Goal: Information Seeking & Learning: Learn about a topic

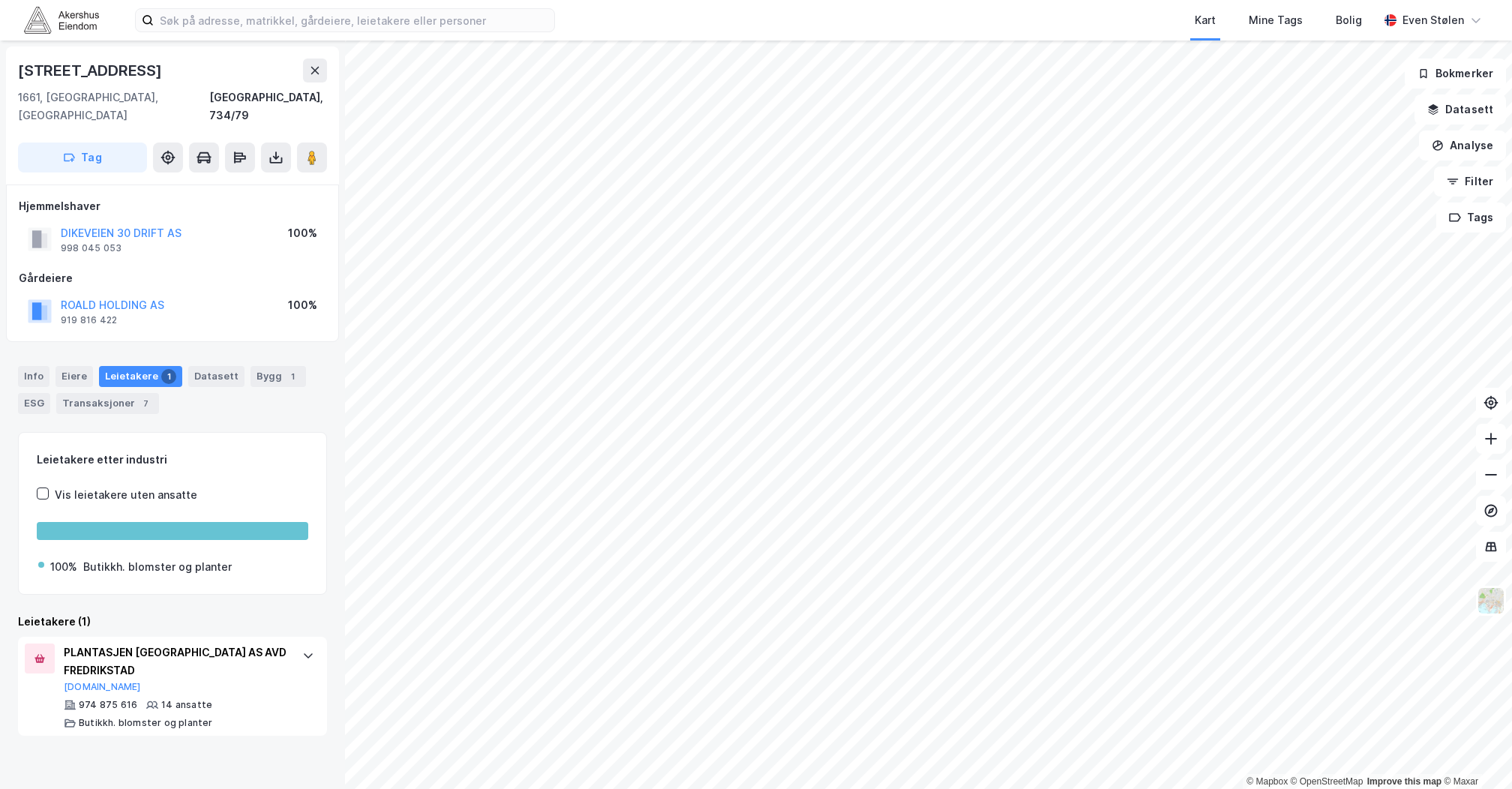
click at [97, 15] on img at bounding box center [62, 20] width 75 height 26
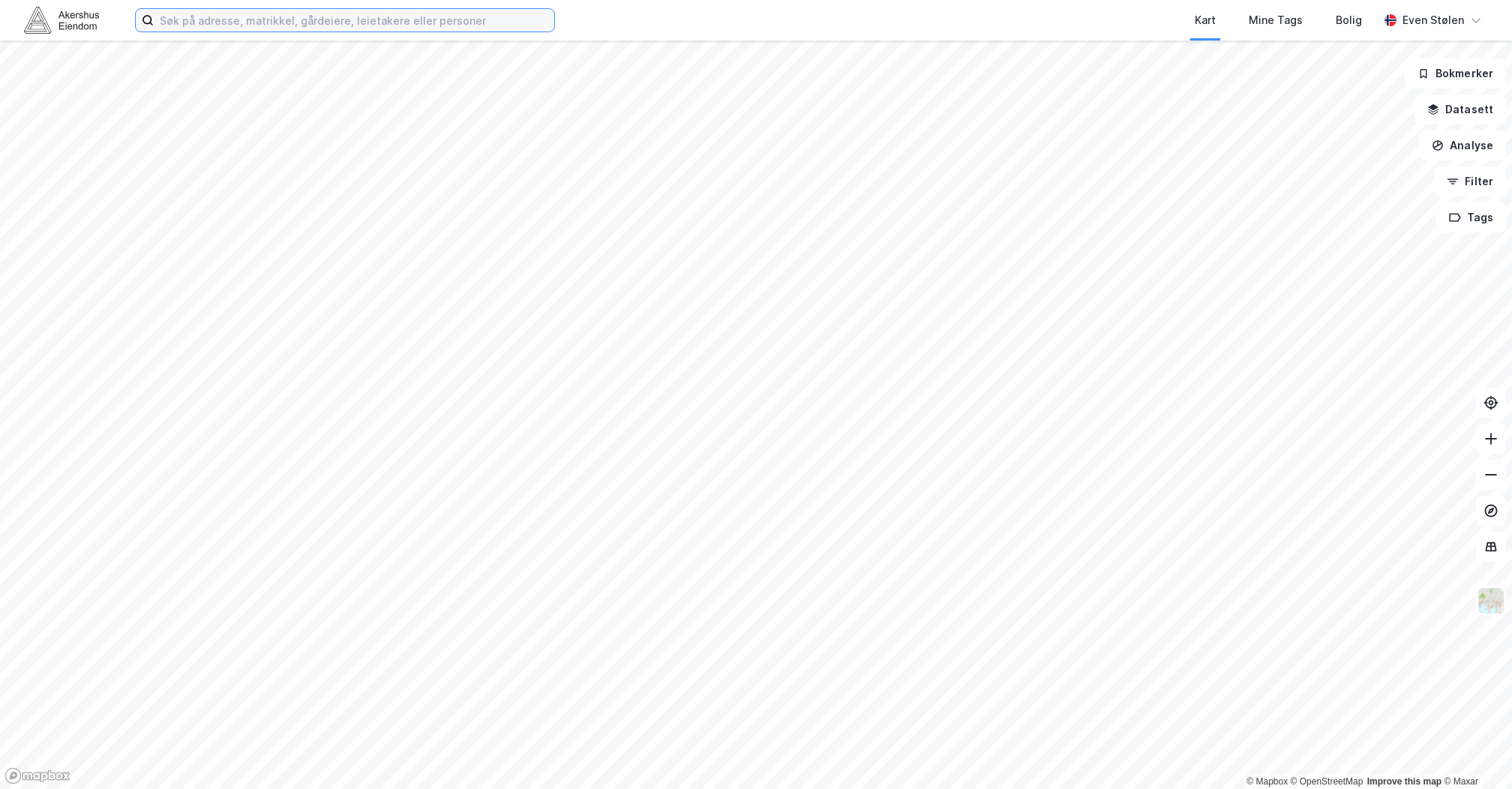
click at [278, 20] on input at bounding box center [354, 20] width 400 height 22
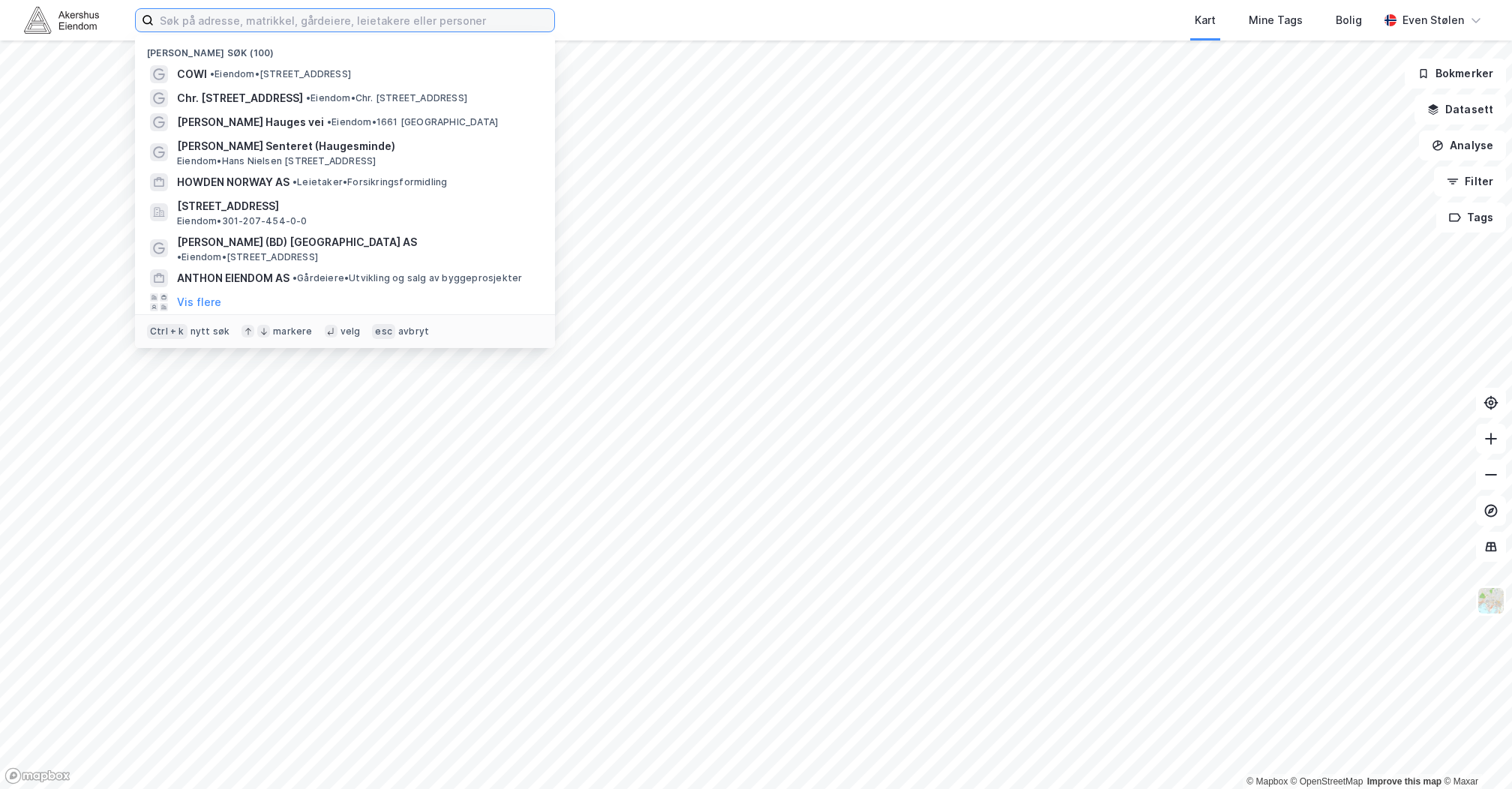
paste input "Østre [STREET_ADDRESS]"
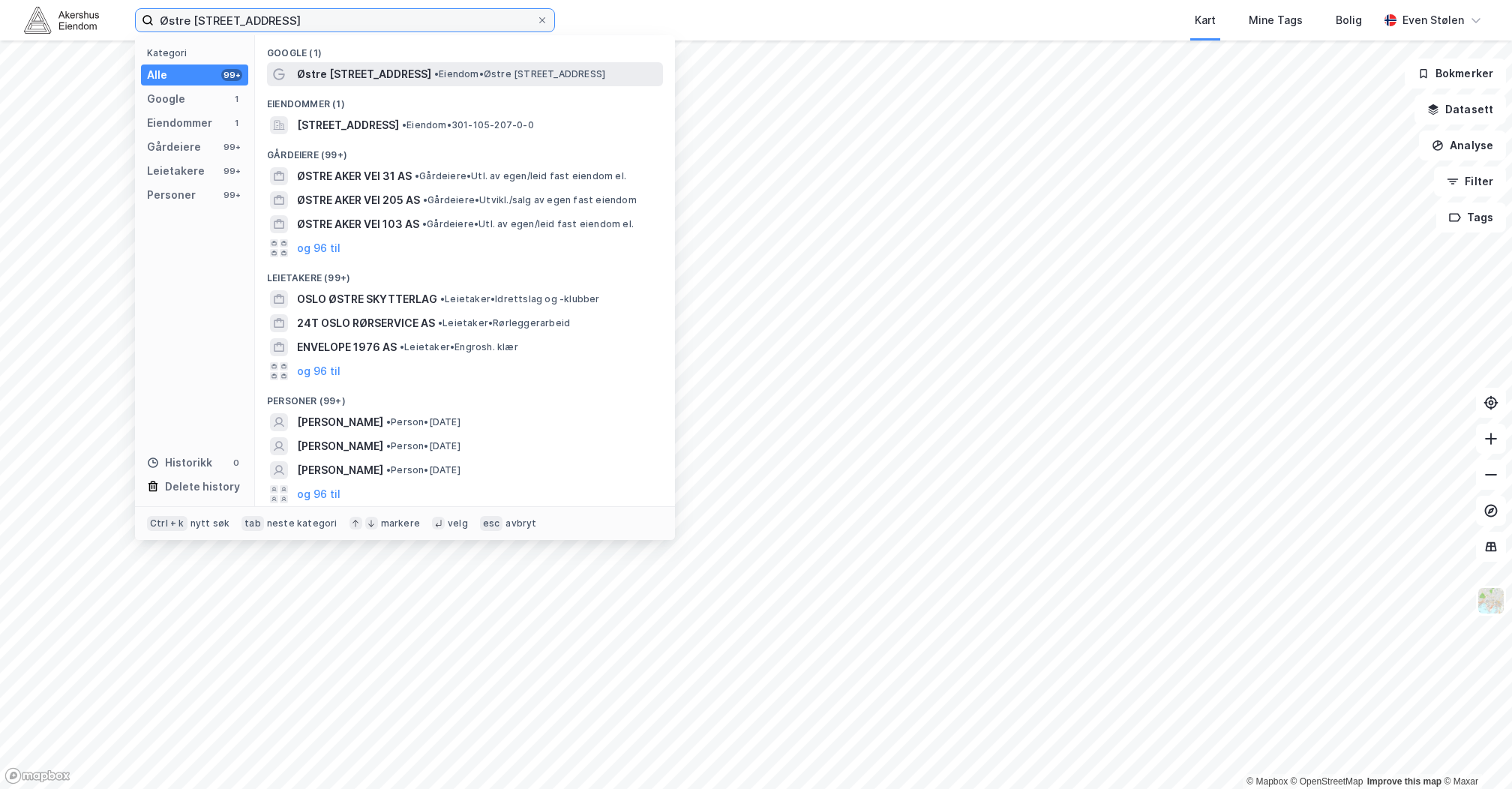
type input "Østre [STREET_ADDRESS]"
click at [434, 71] on span "• Eiendom • [STREET_ADDRESS]" at bounding box center [520, 74] width 171 height 12
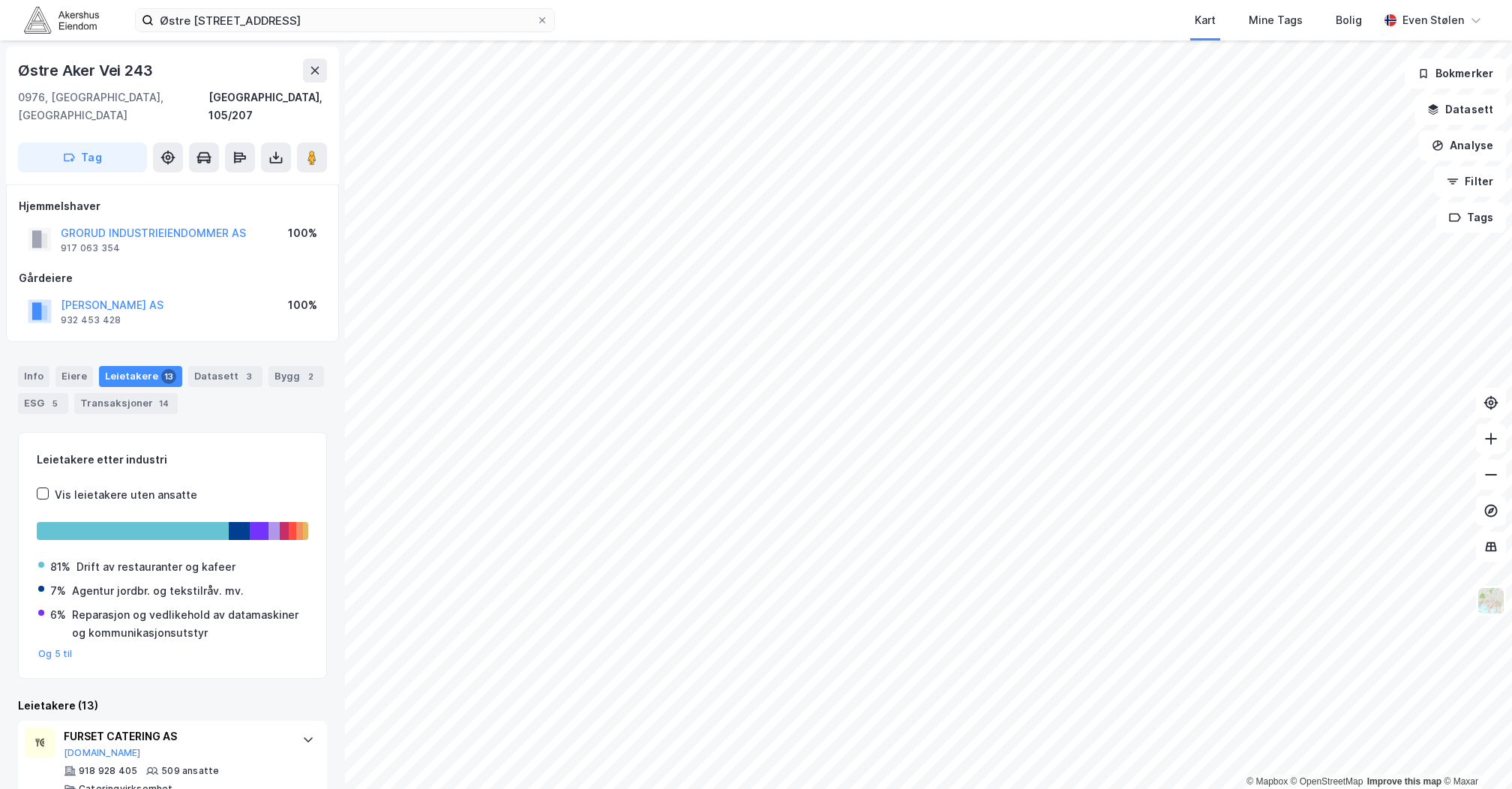
click at [34, 369] on div "Info [PERSON_NAME] 13 Datasett 3 Bygg 2 ESG 5 Transaksjoner 14" at bounding box center [172, 390] width 309 height 48
click at [34, 366] on div "Info" at bounding box center [34, 376] width 32 height 21
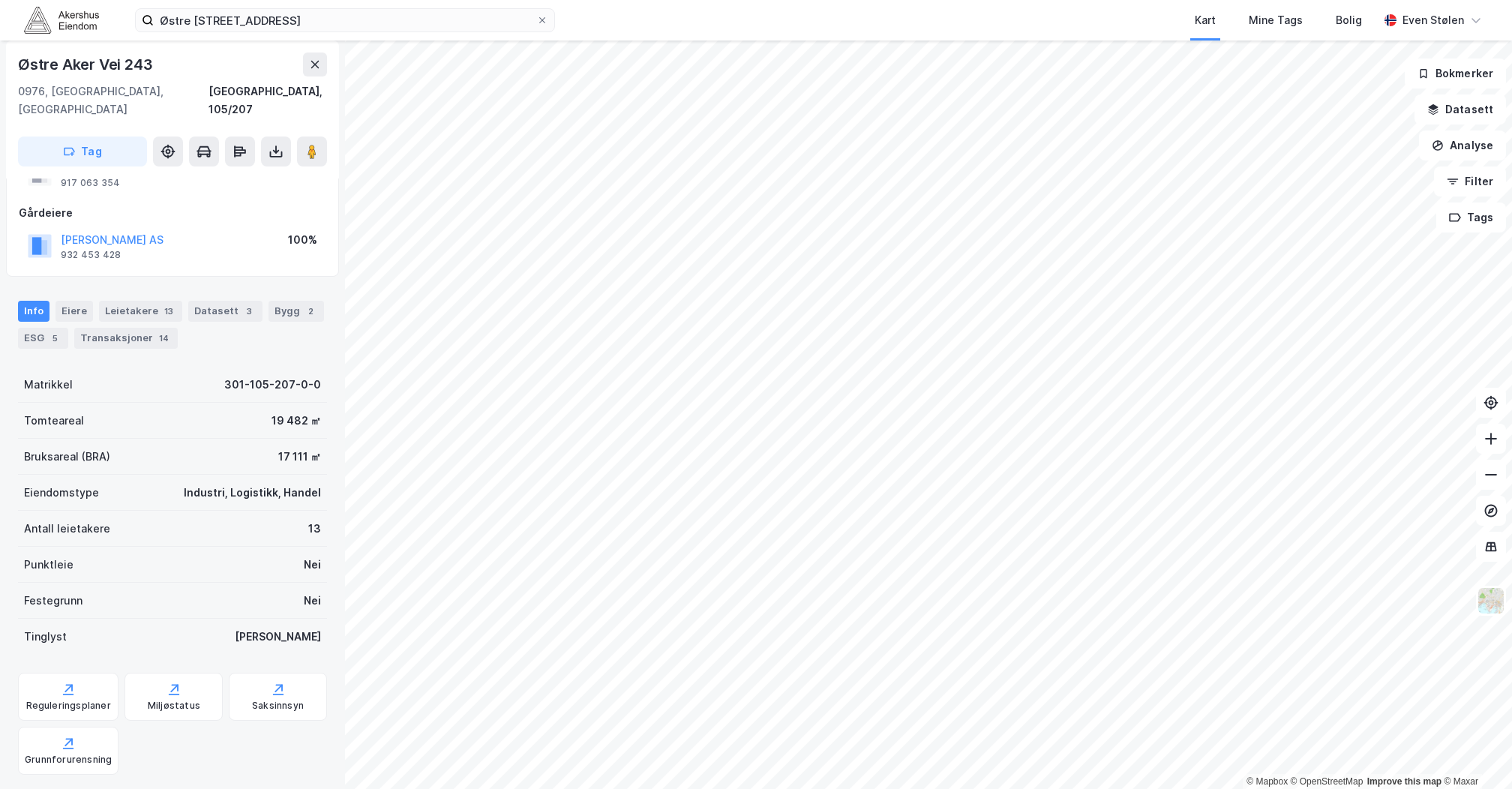
scroll to position [100, 0]
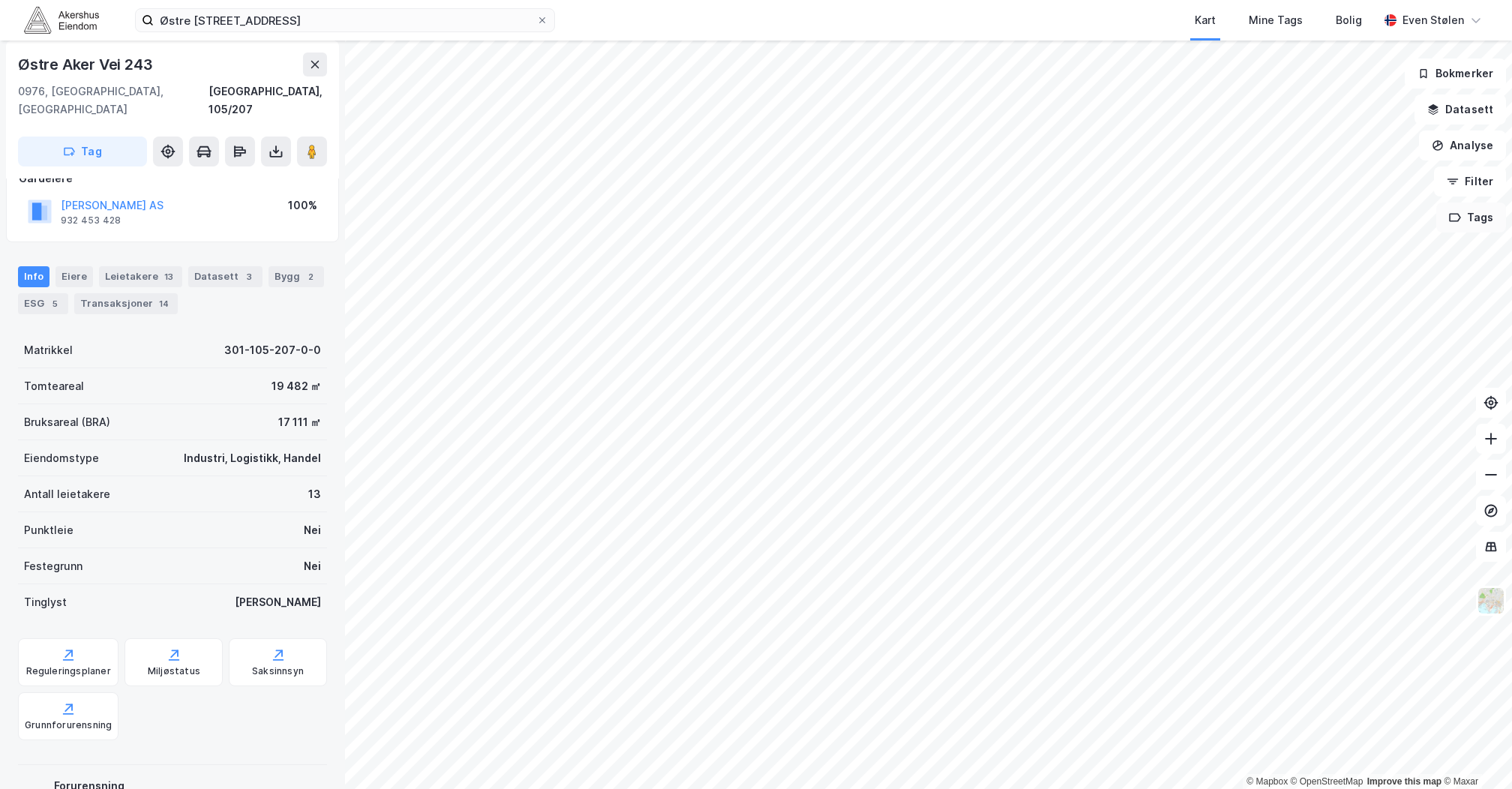
click at [1478, 215] on button "Tags" at bounding box center [1471, 218] width 70 height 30
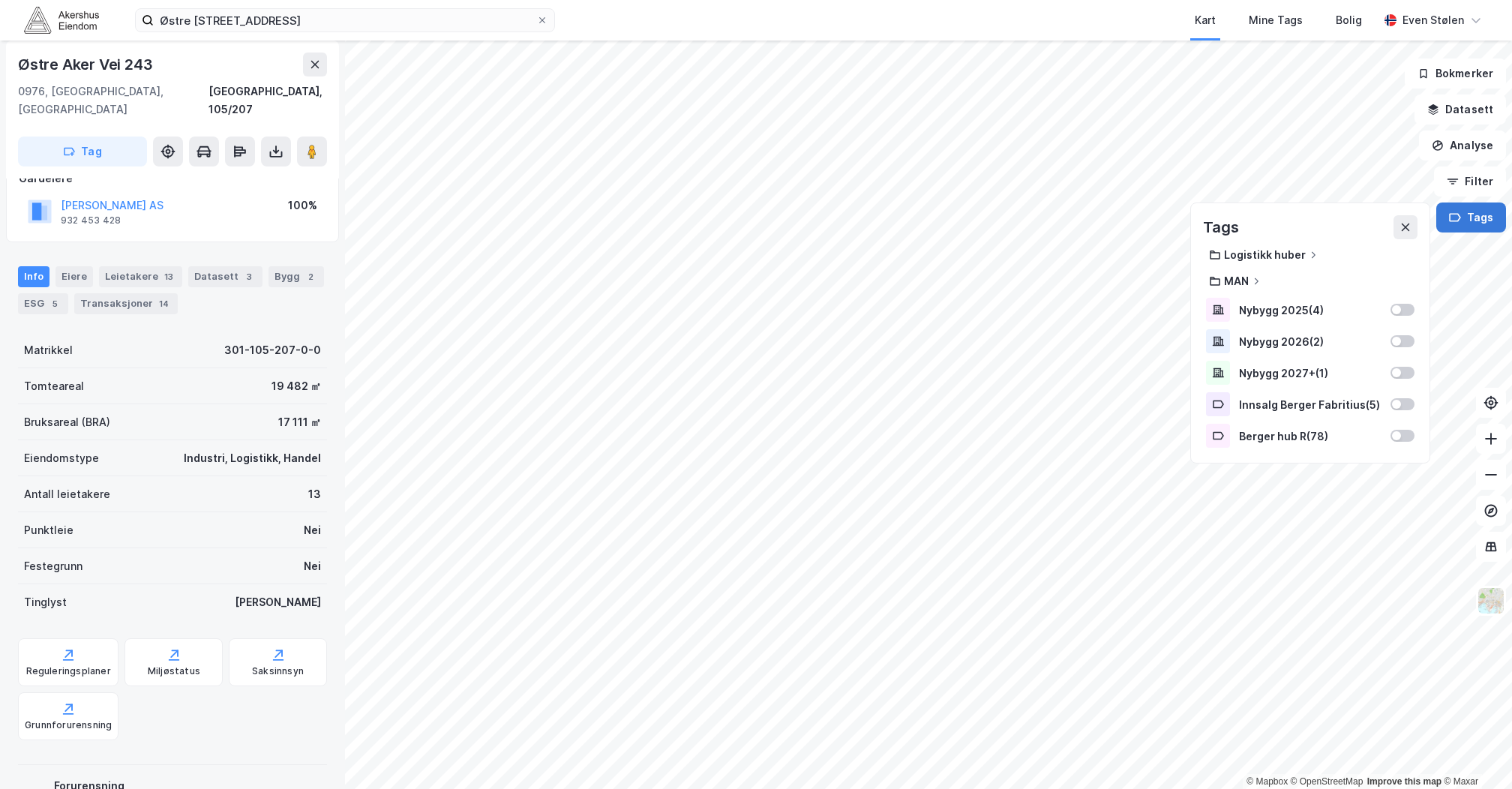
click at [1474, 226] on button "Tags" at bounding box center [1471, 218] width 70 height 30
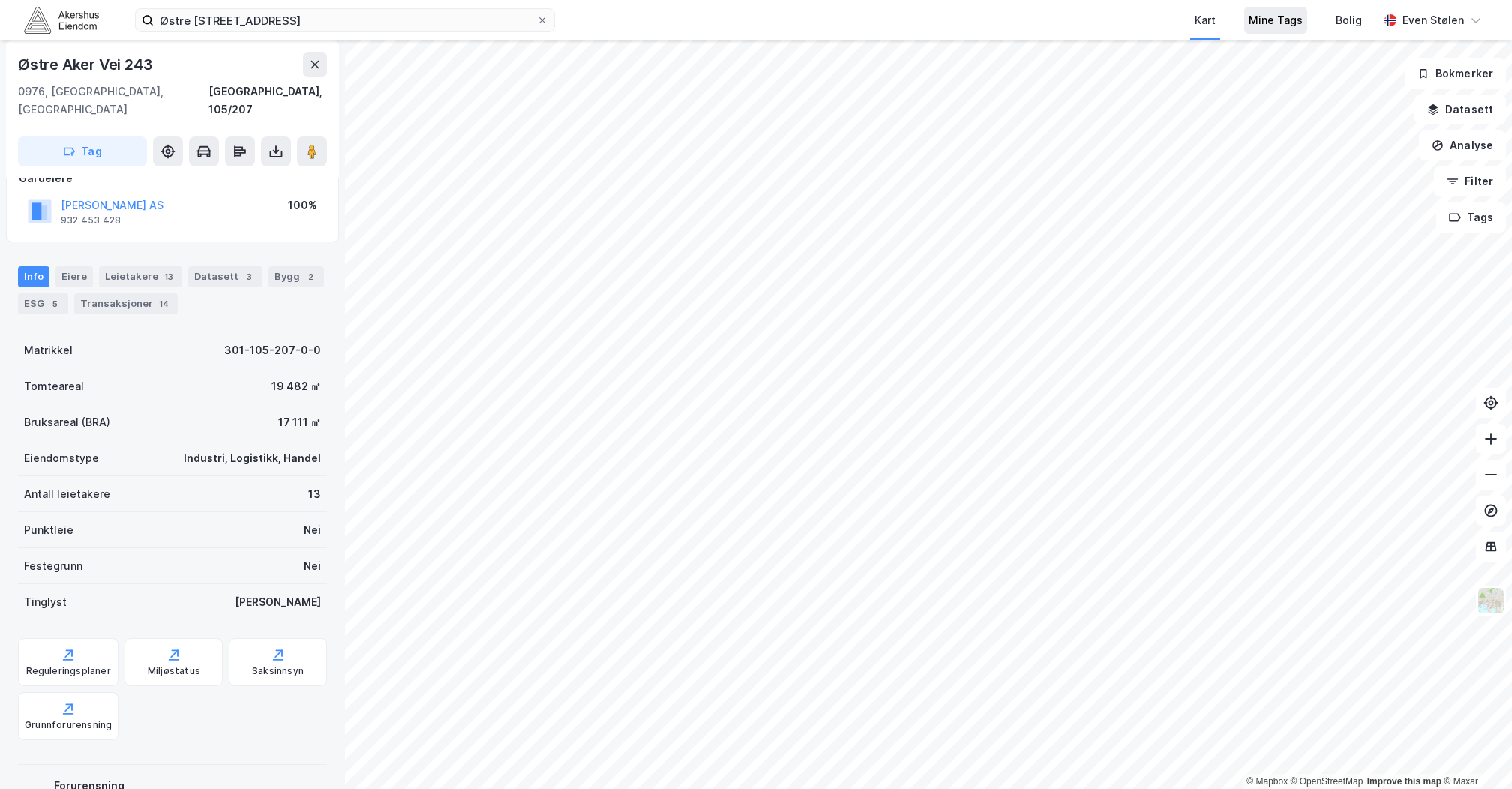
click at [1300, 29] on div "Mine Tags" at bounding box center [1276, 20] width 63 height 27
click at [1267, 19] on div "Mine Tags" at bounding box center [1276, 20] width 54 height 18
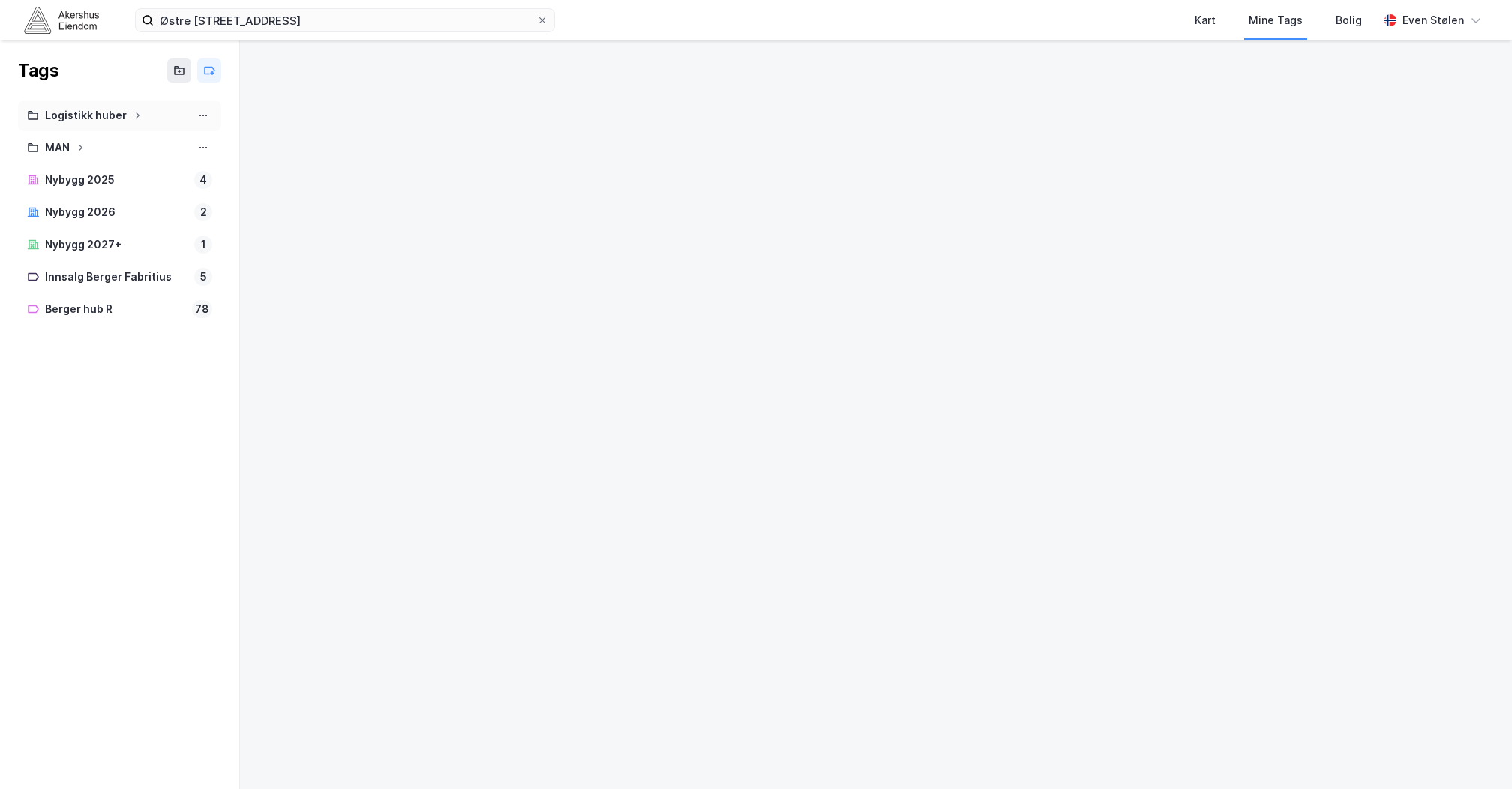
click at [133, 118] on icon at bounding box center [137, 116] width 9 height 9
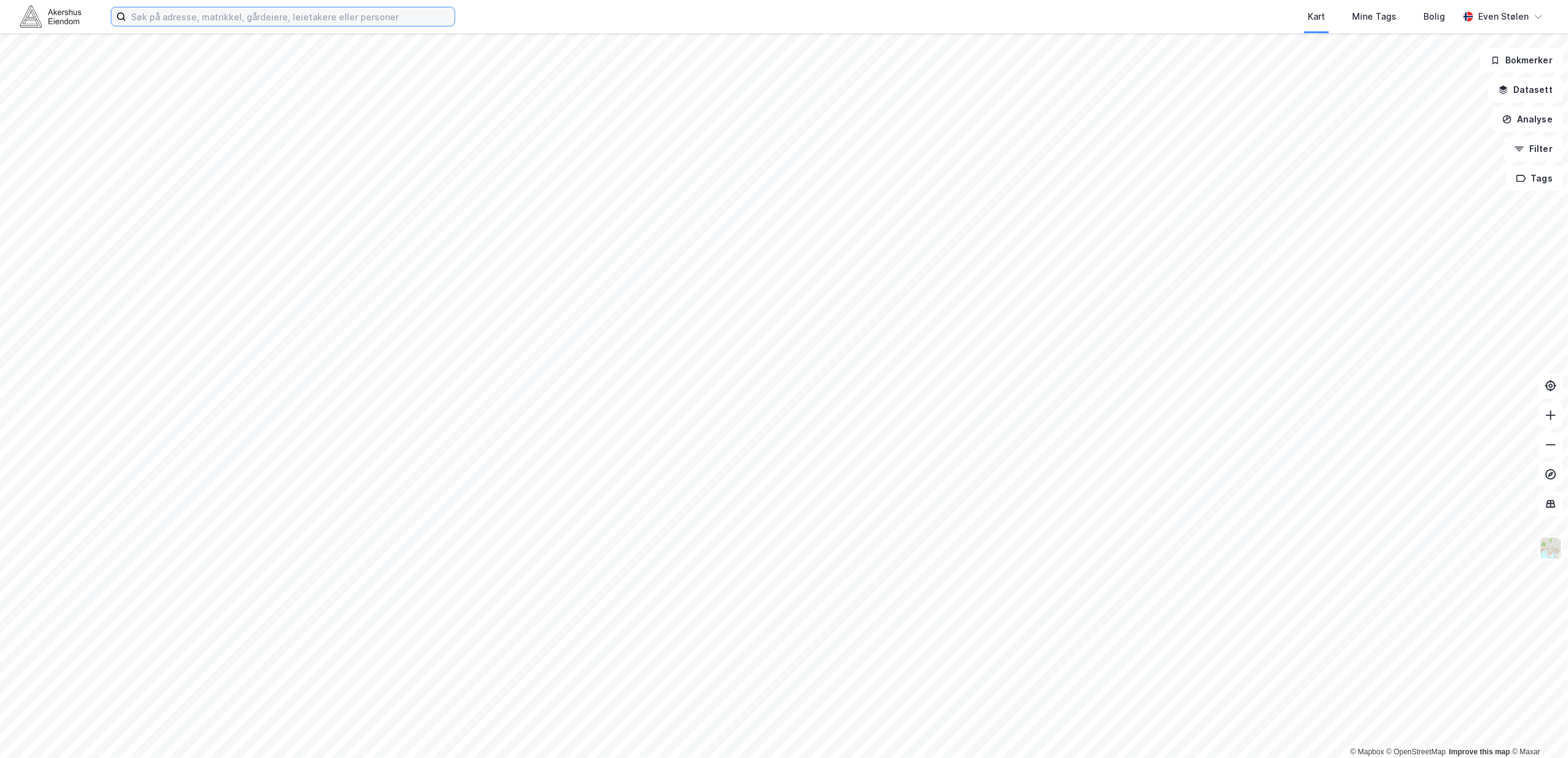
click at [171, 10] on input at bounding box center [290, 17] width 329 height 18
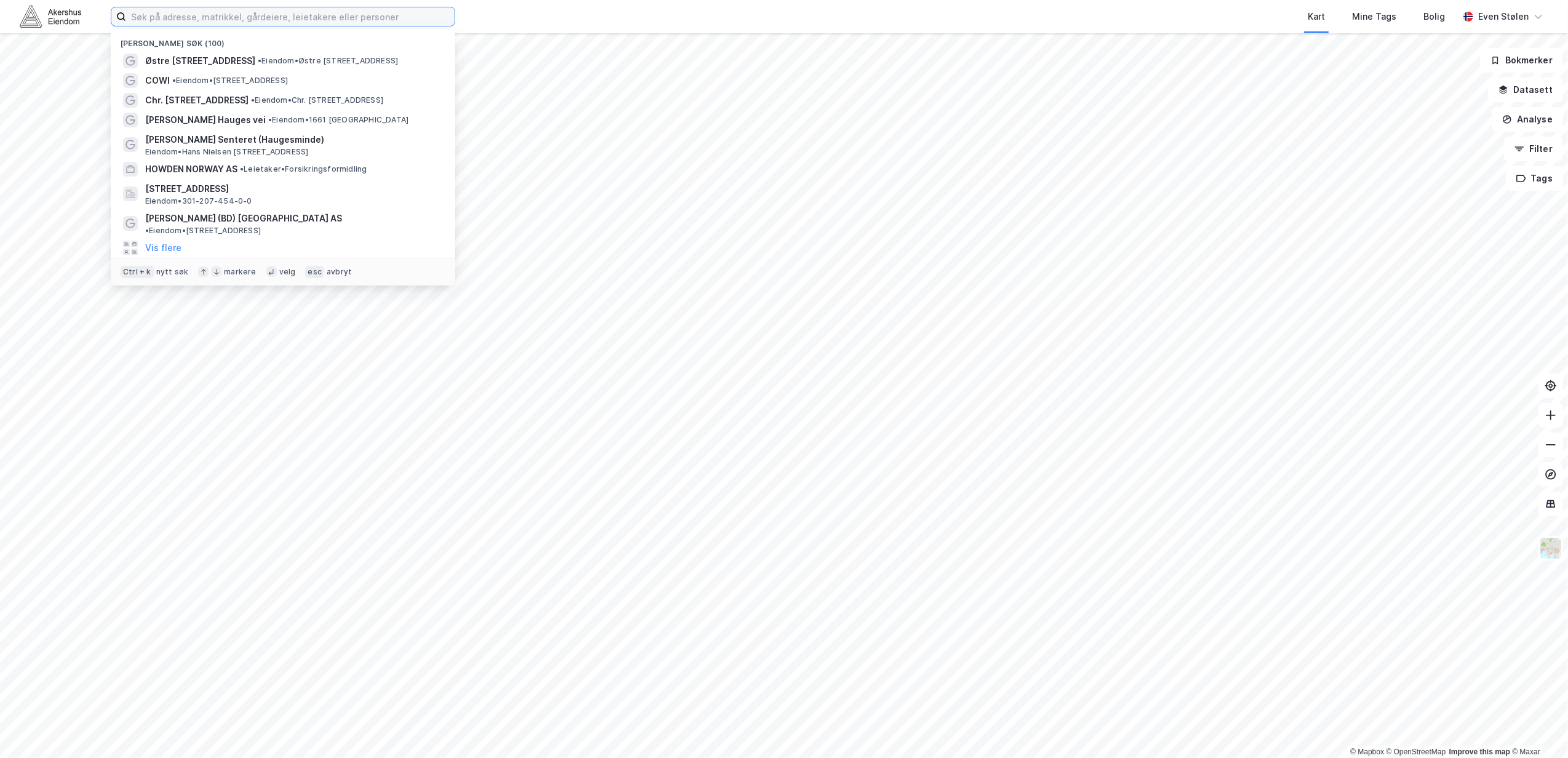
paste input "Kølatoppen 1, 3322 Fiskum"
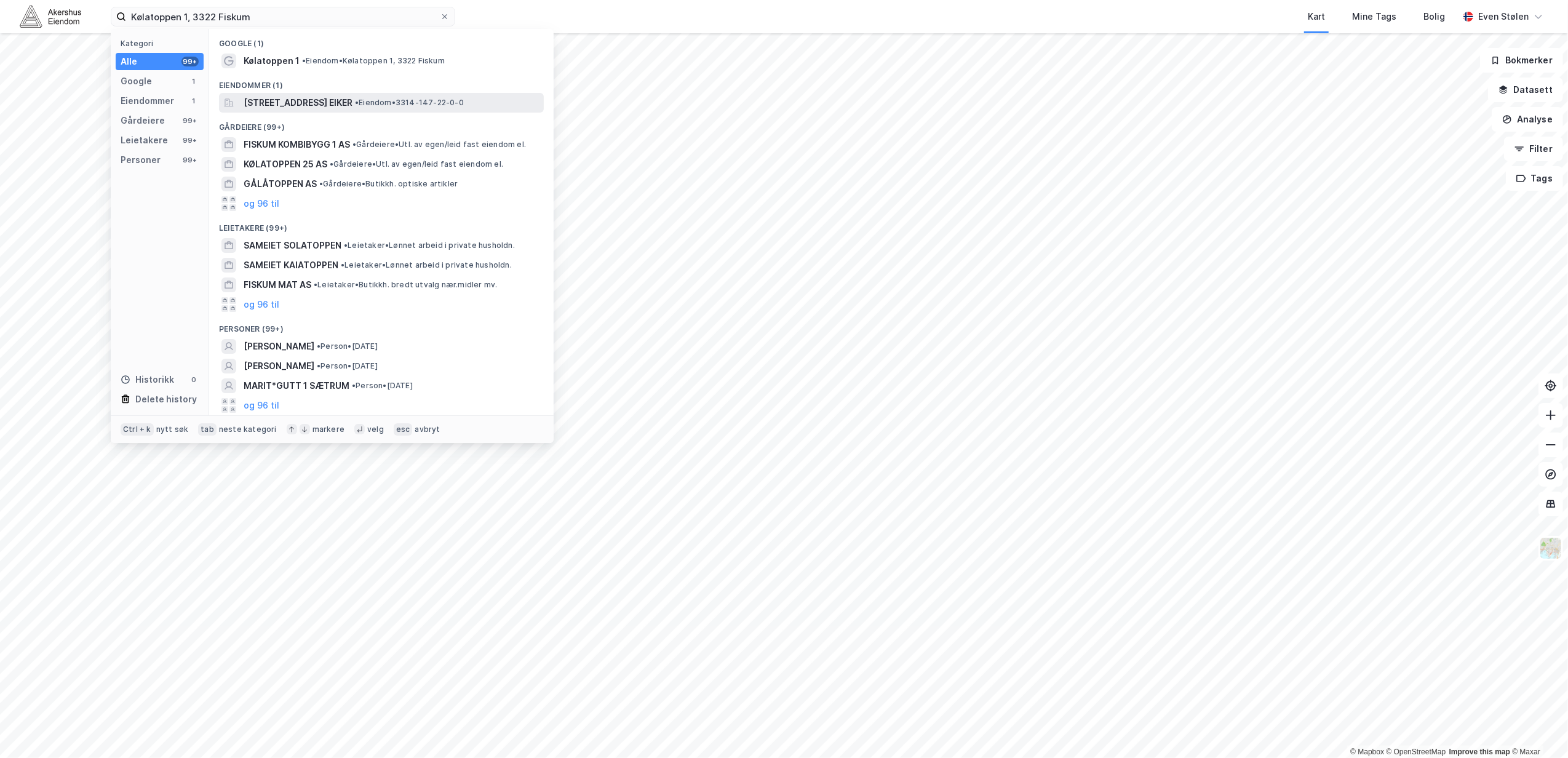
click at [336, 98] on span "Kølatoppen 1, 3322, FISKUM, ØVRE EIKER" at bounding box center [298, 103] width 109 height 15
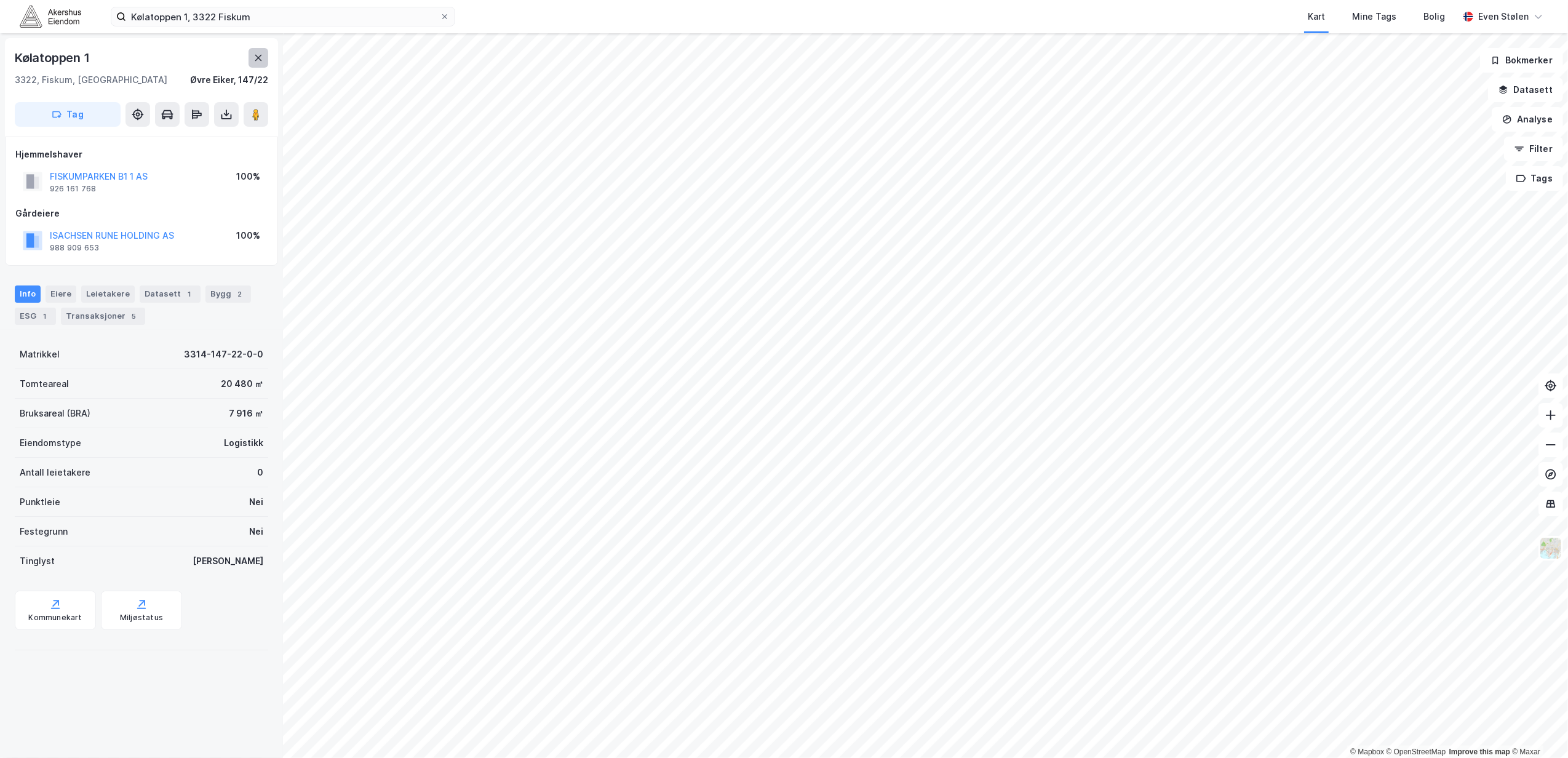
click at [254, 53] on icon at bounding box center [258, 58] width 10 height 10
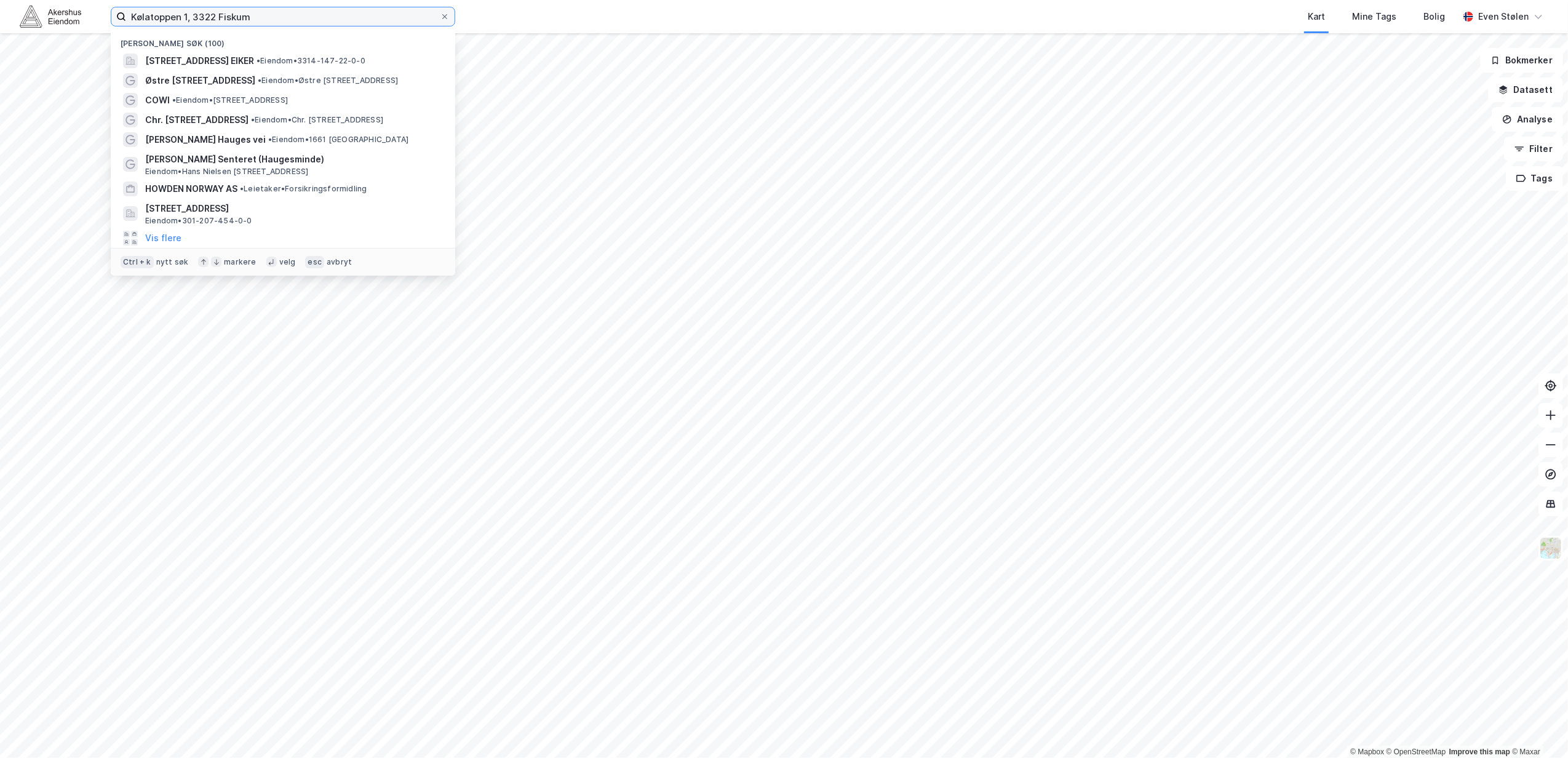
click at [258, 17] on input "Kølatoppen 1, 3322 Fiskum" at bounding box center [283, 17] width 314 height 18
click at [259, 17] on input "Kølatoppen 1, 3322 Fiskum" at bounding box center [283, 17] width 314 height 18
drag, startPoint x: 42, startPoint y: 15, endPoint x: 154, endPoint y: 13, distance: 112.0
click at [44, 15] on img at bounding box center [50, 16] width 62 height 22
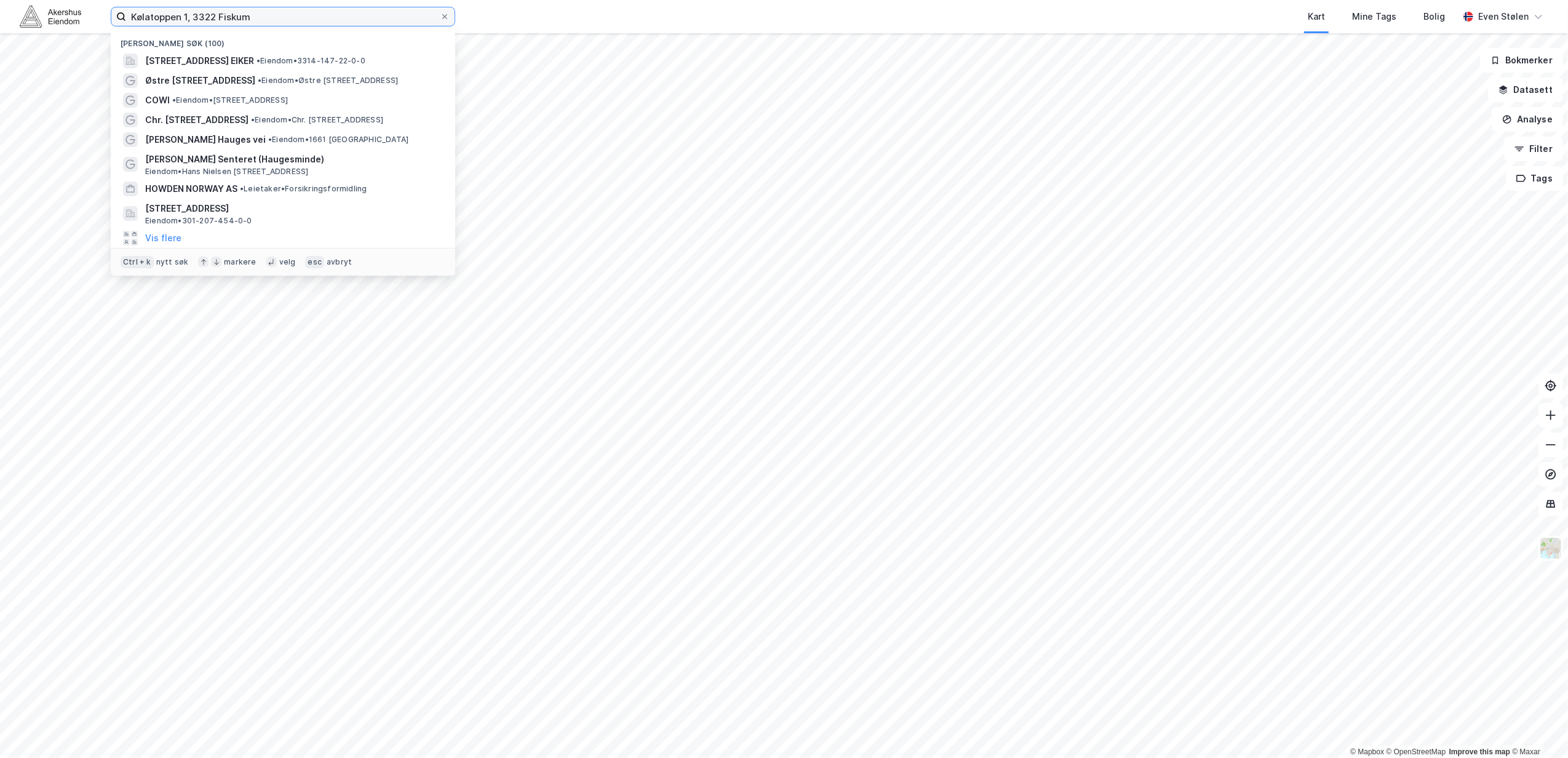
click at [300, 21] on input "Kølatoppen 1, 3322 Fiskum" at bounding box center [283, 17] width 314 height 18
click at [366, 57] on span "• Eiendom • 3314-147-22-0-0" at bounding box center [311, 61] width 109 height 10
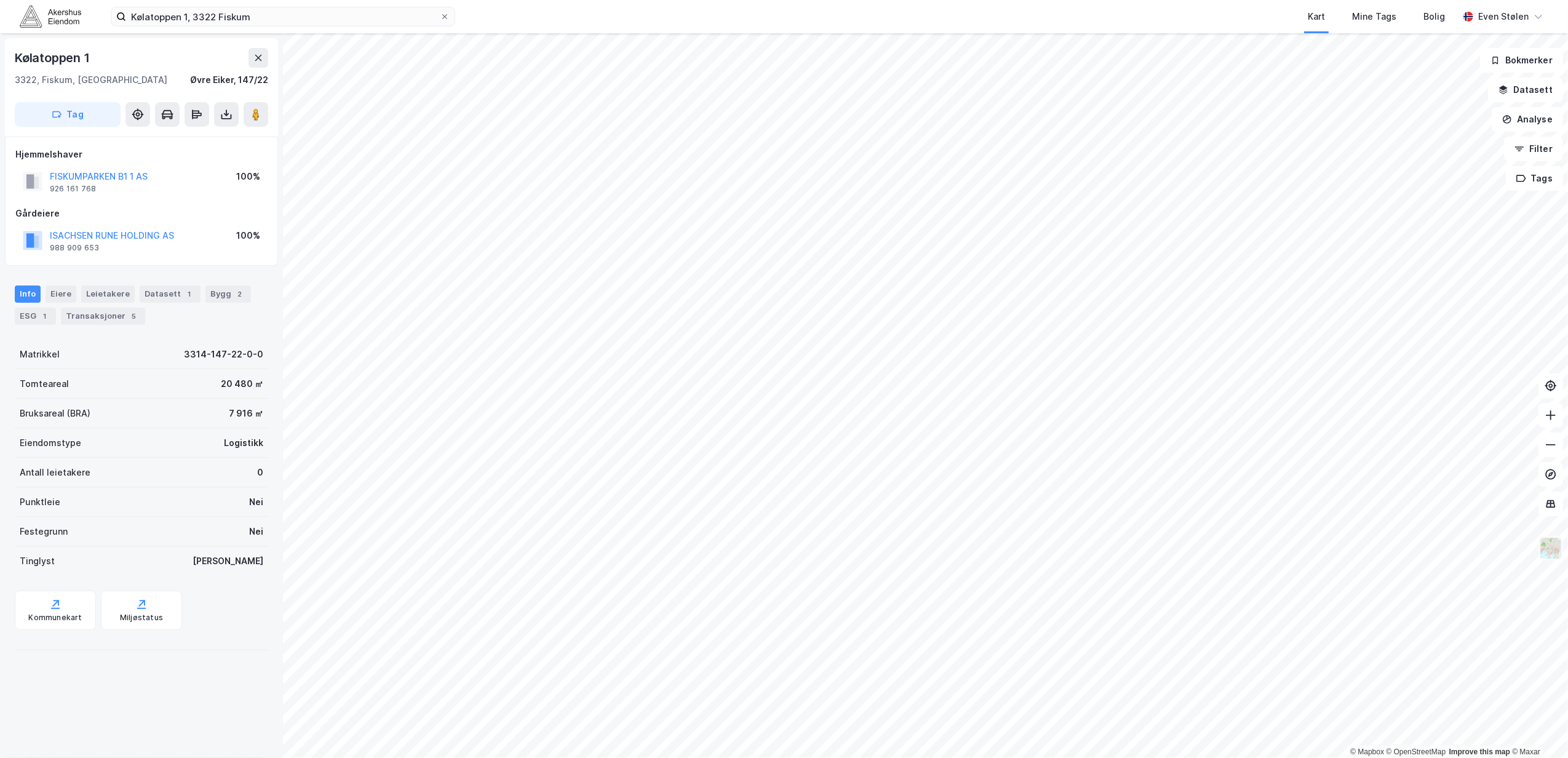
click at [1545, 546] on img at bounding box center [1551, 548] width 23 height 23
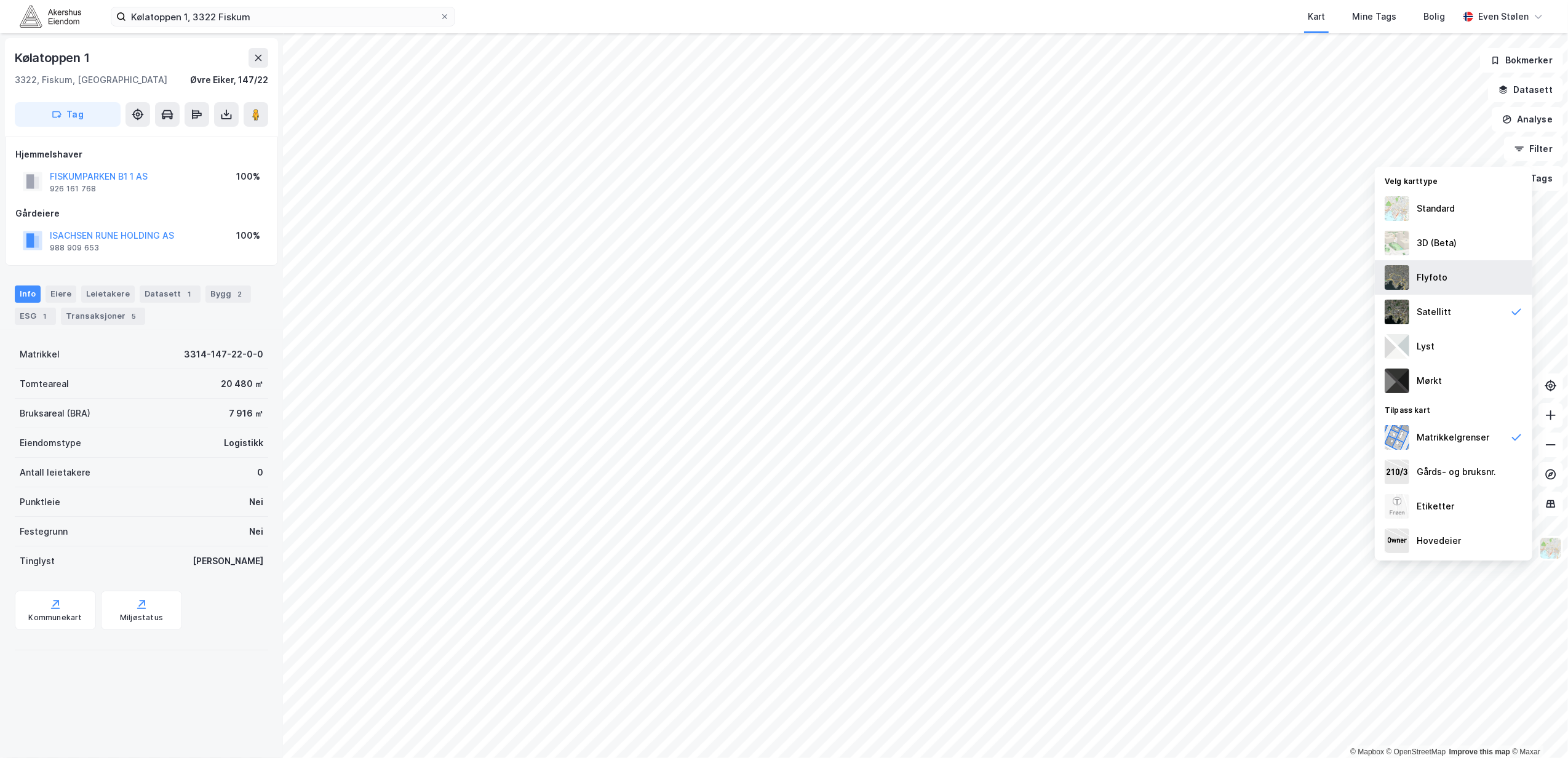
click at [1462, 271] on div "Flyfoto" at bounding box center [1454, 277] width 158 height 34
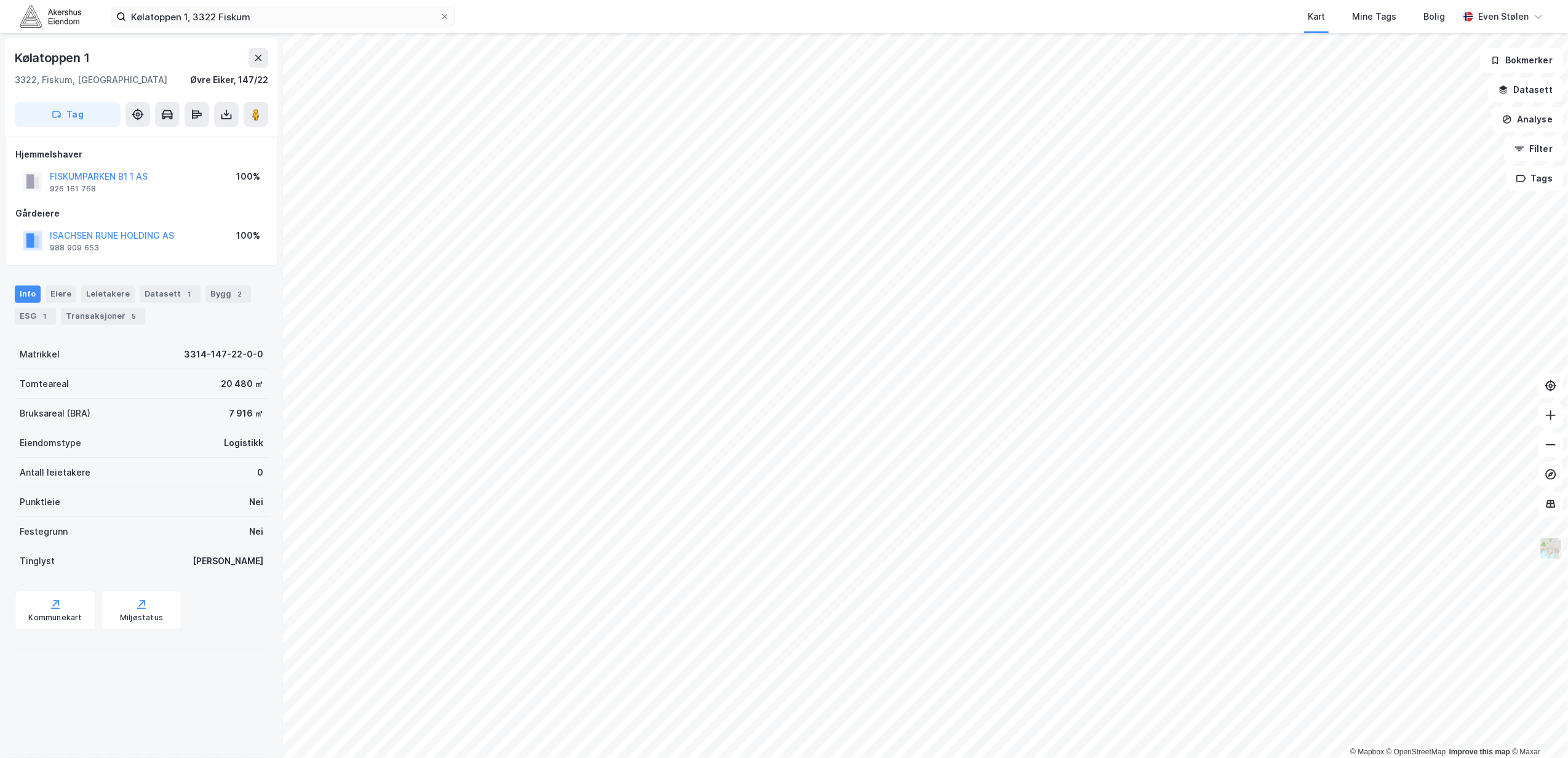
click at [1546, 554] on img at bounding box center [1551, 548] width 23 height 23
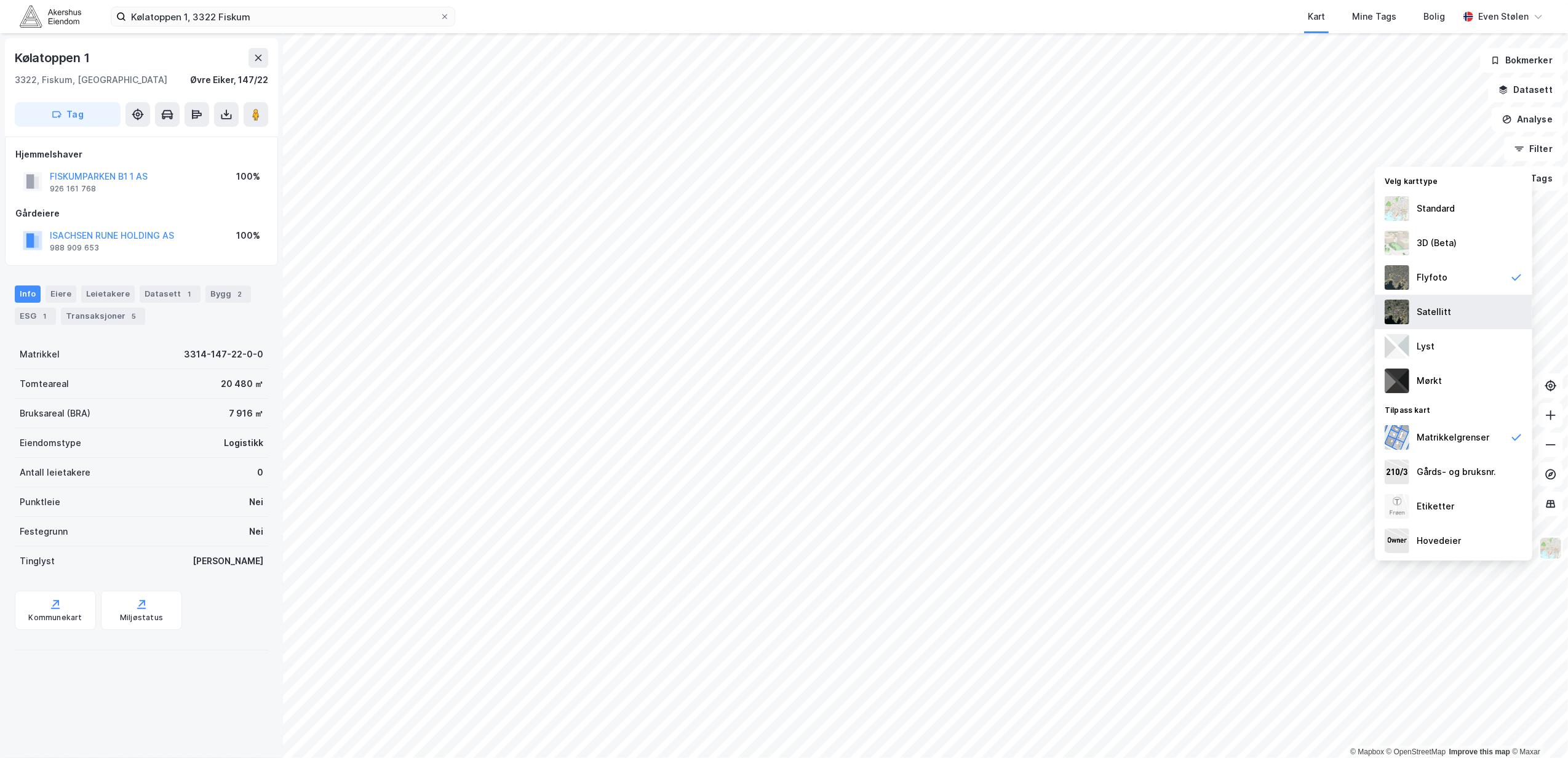
click at [1454, 311] on div "Satellitt" at bounding box center [1454, 312] width 158 height 34
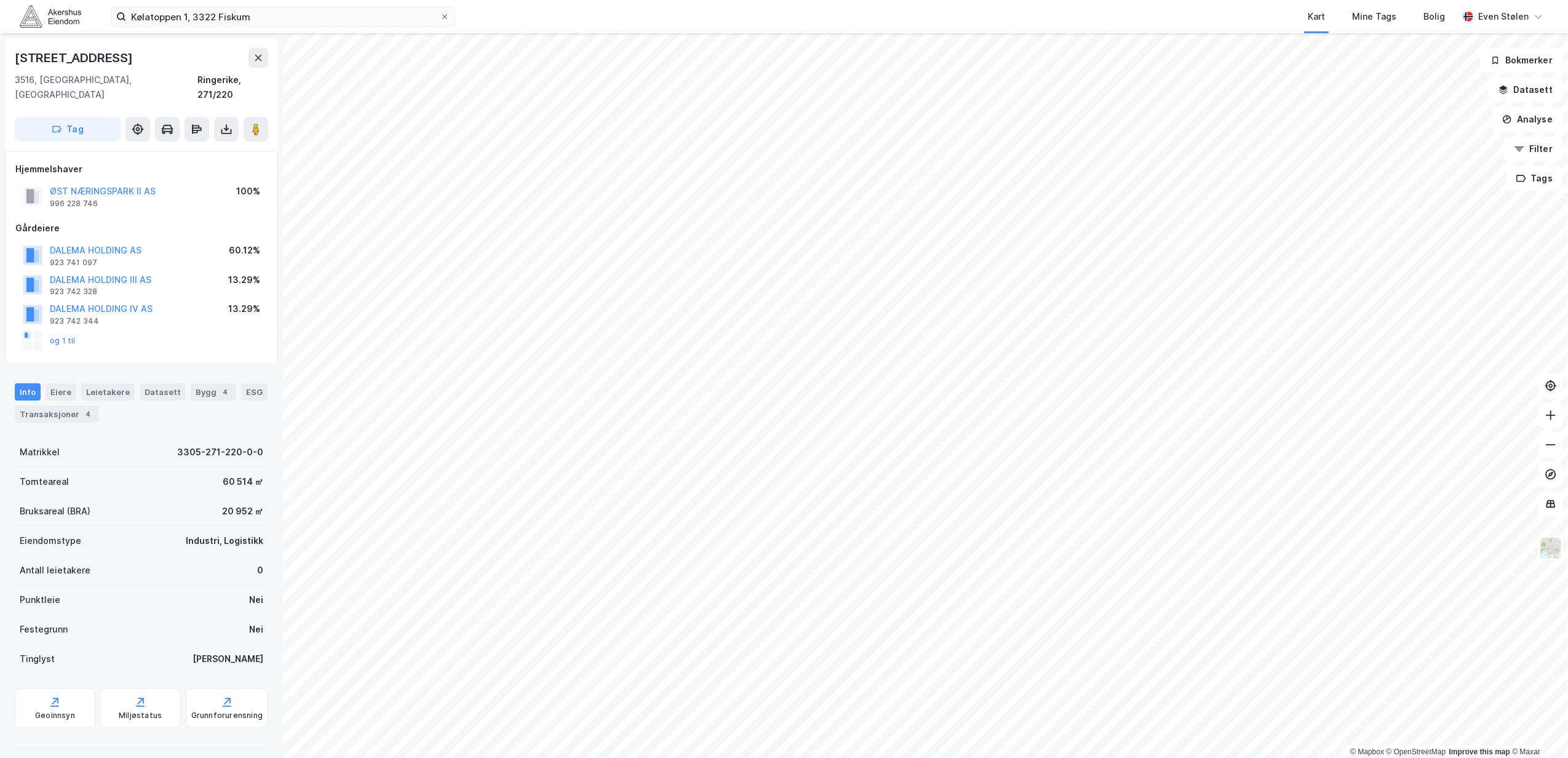
click at [35, 25] on img at bounding box center [50, 16] width 62 height 22
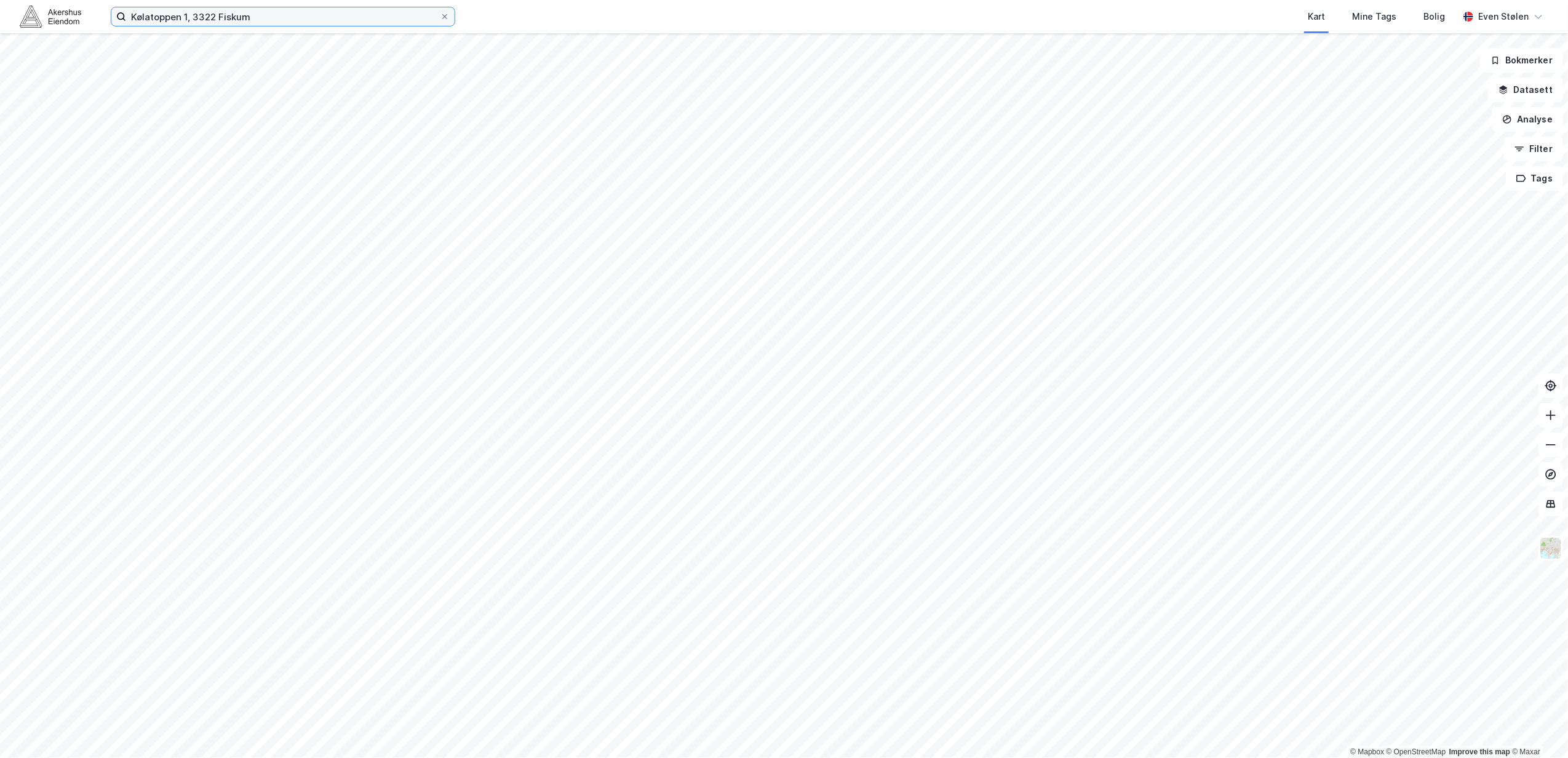
click at [333, 15] on input "Kølatoppen 1, 3322 Fiskum" at bounding box center [283, 17] width 314 height 18
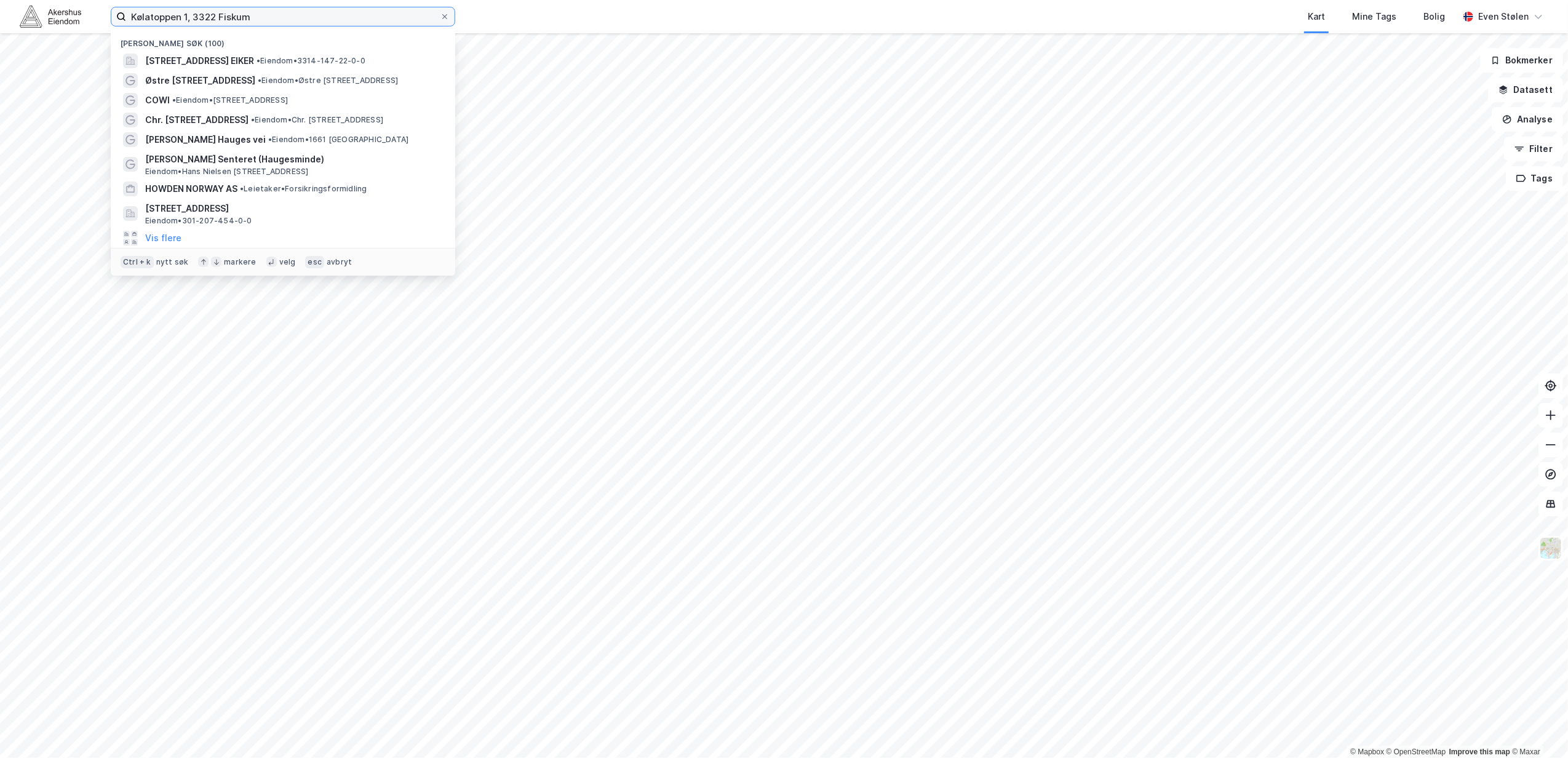
click at [333, 15] on input "Kølatoppen 1, 3322 Fiskum" at bounding box center [283, 17] width 314 height 18
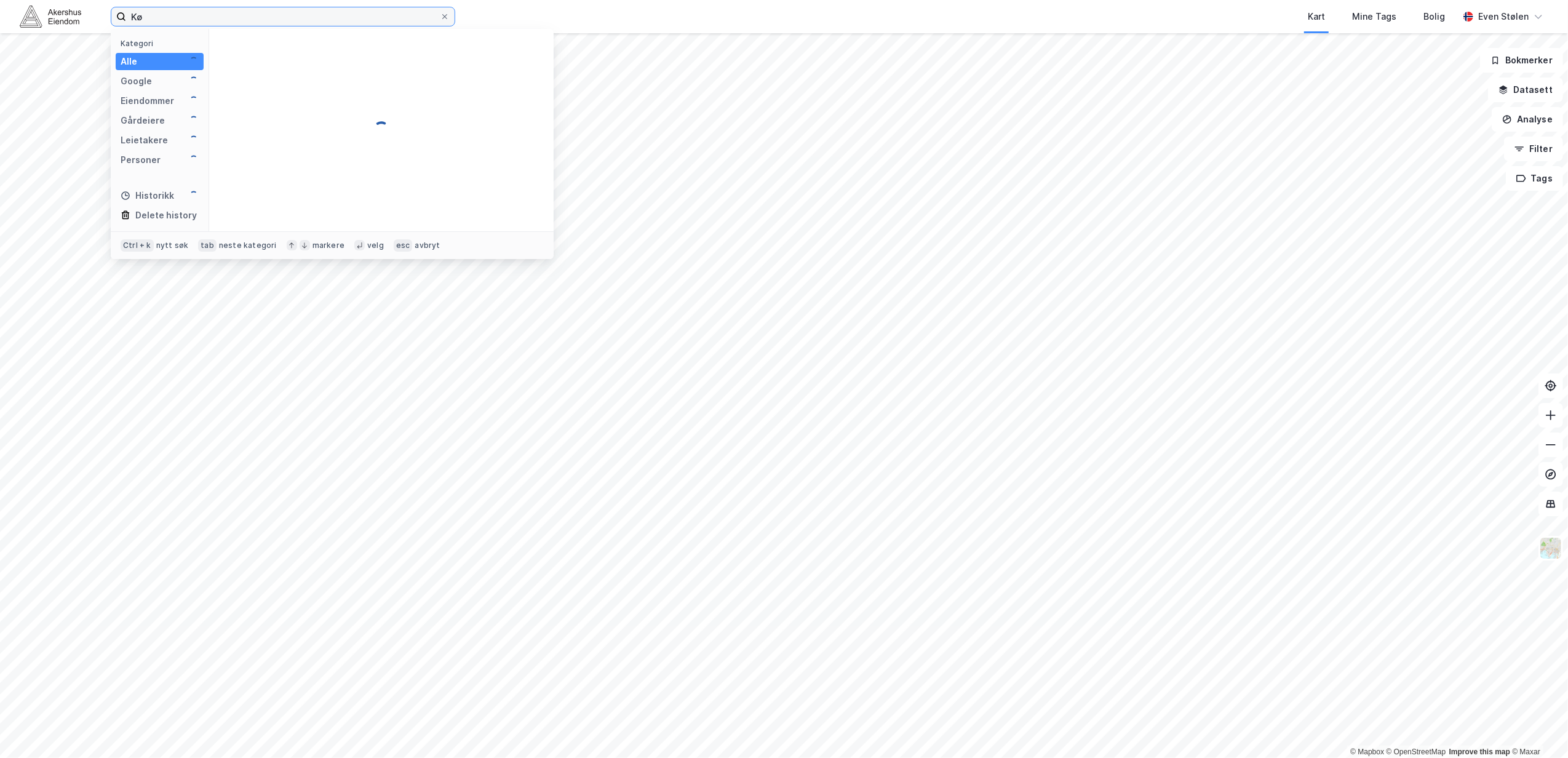
type input "K"
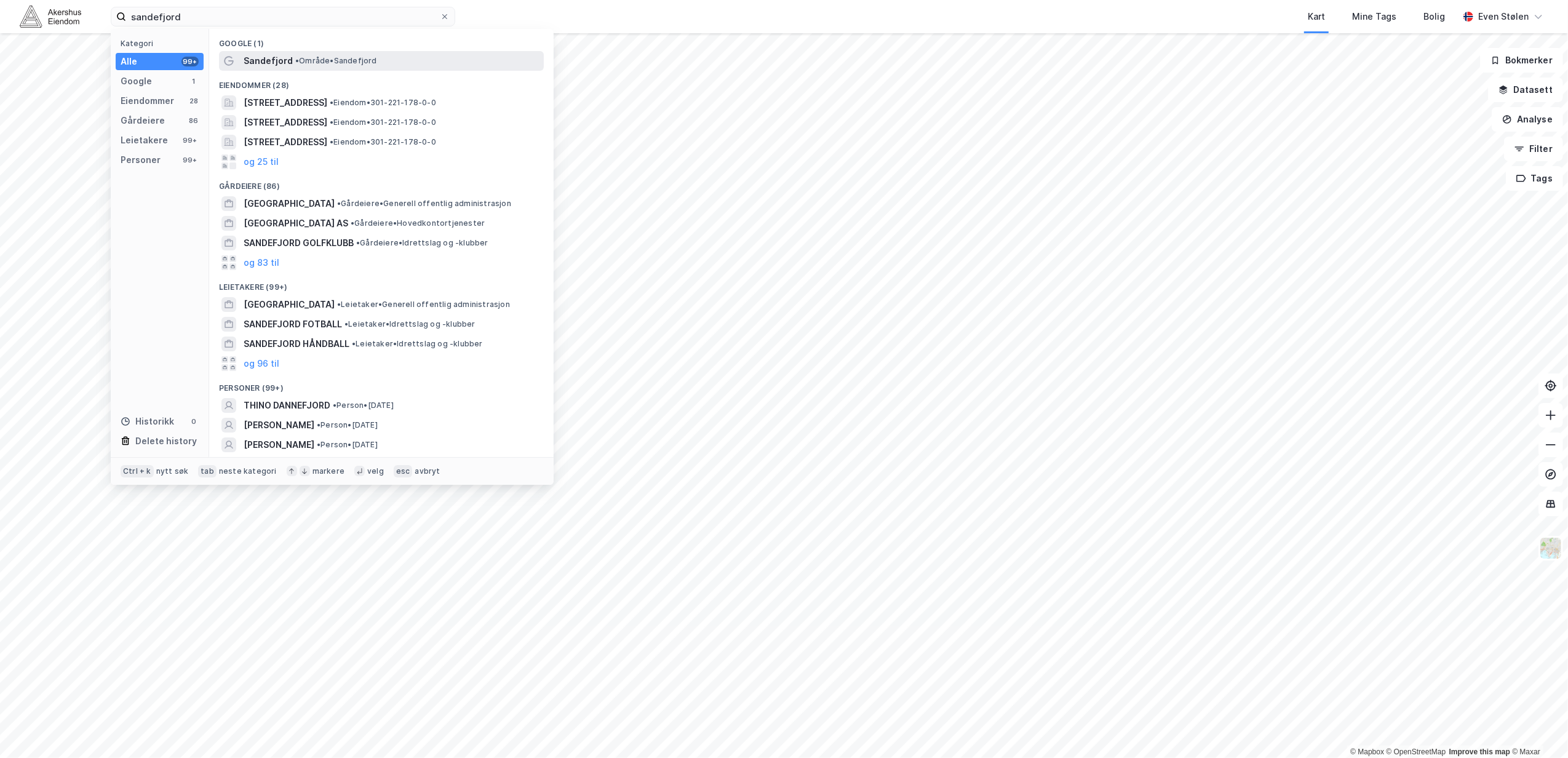
click at [393, 64] on div "Sandefjord • Område • Sandefjord" at bounding box center [393, 61] width 298 height 15
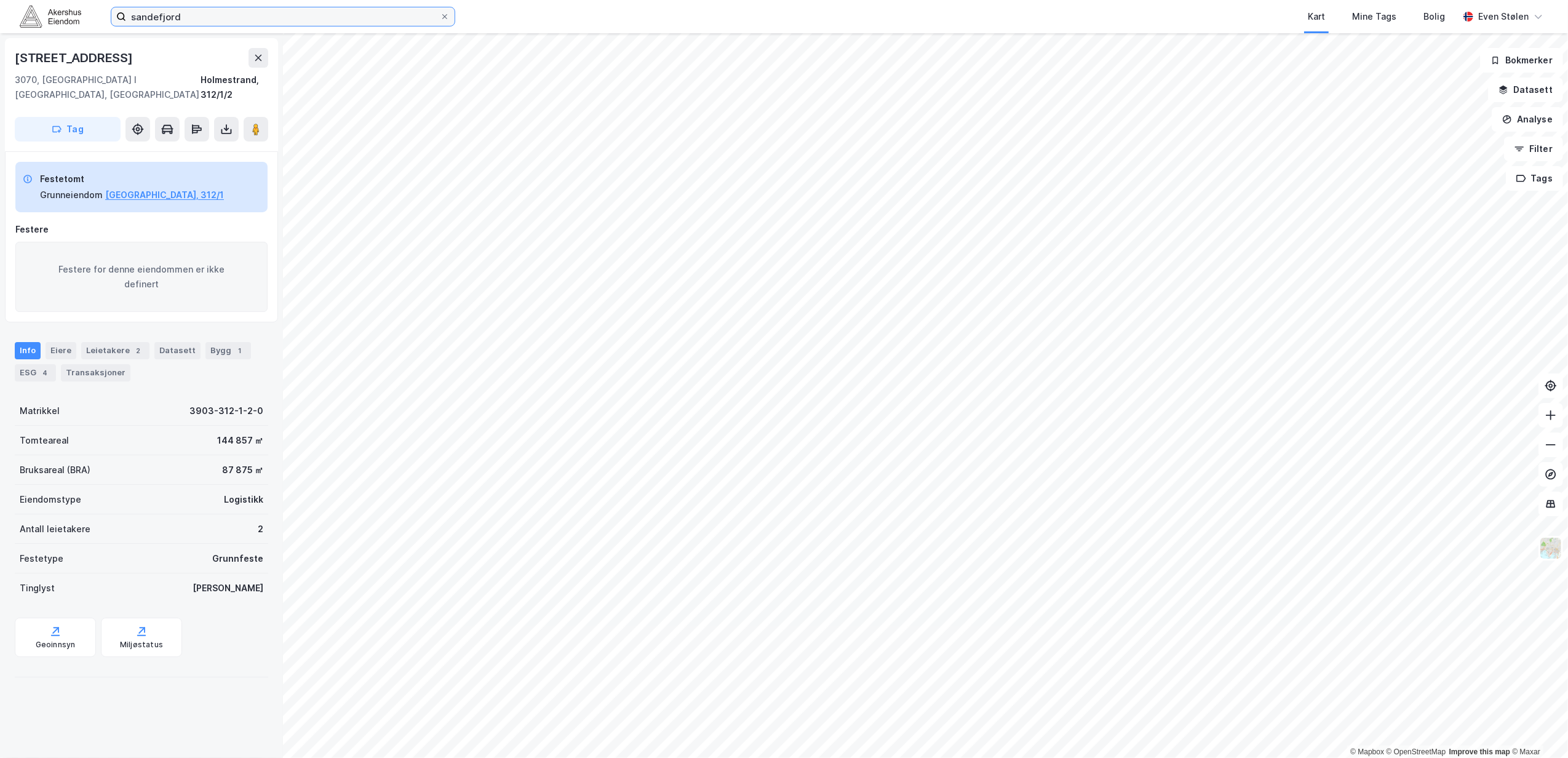
click at [201, 18] on input "sandefjord" at bounding box center [283, 17] width 314 height 18
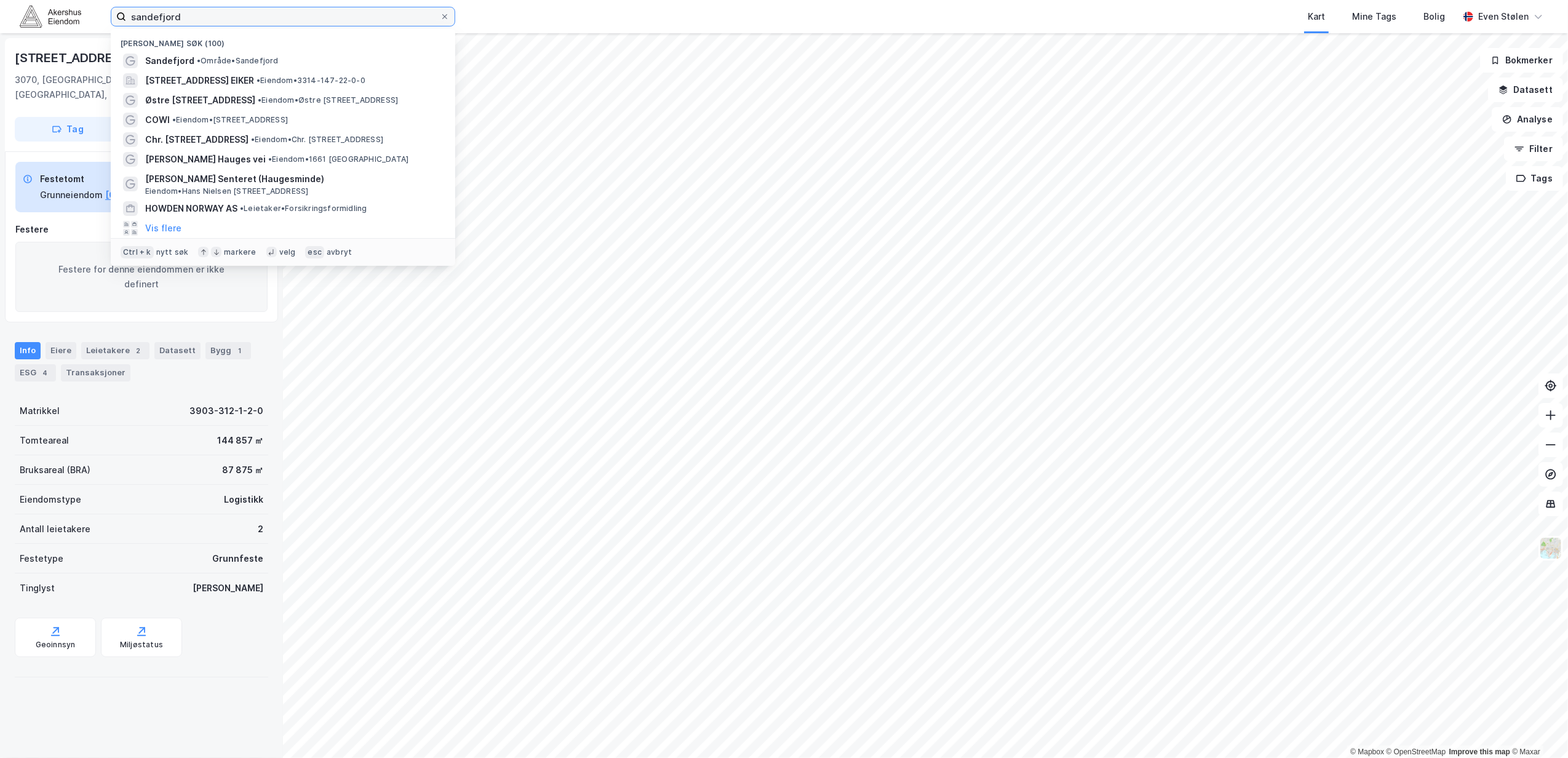
click at [201, 18] on input "sandefjord" at bounding box center [283, 17] width 314 height 18
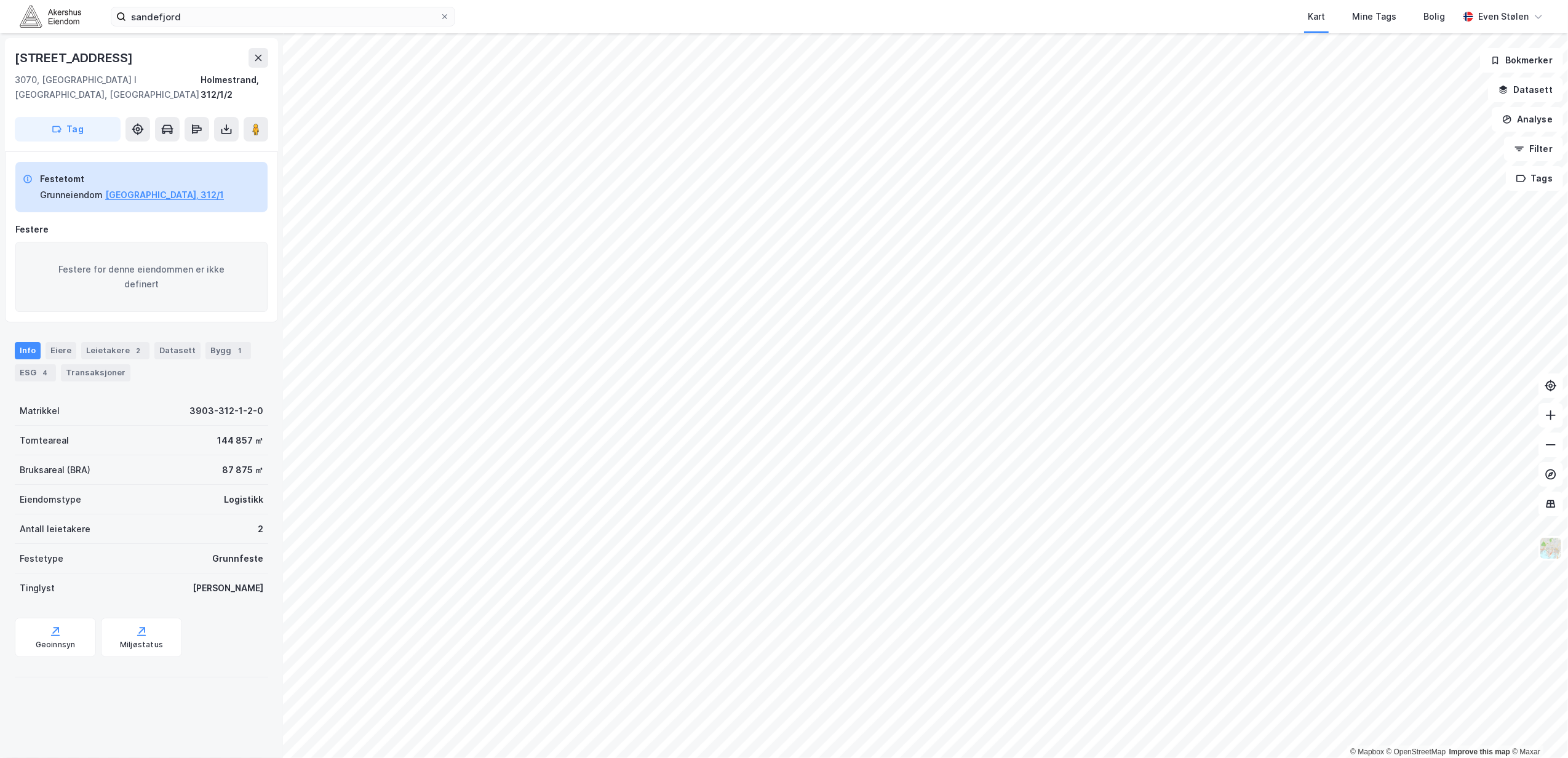
click at [963, 757] on html "sandefjord Kart Mine Tags Bolig Even Stølen © Mapbox © OpenStreetMap Improve th…" at bounding box center [784, 379] width 1568 height 758
click at [228, 18] on input "sandefjord" at bounding box center [283, 17] width 314 height 18
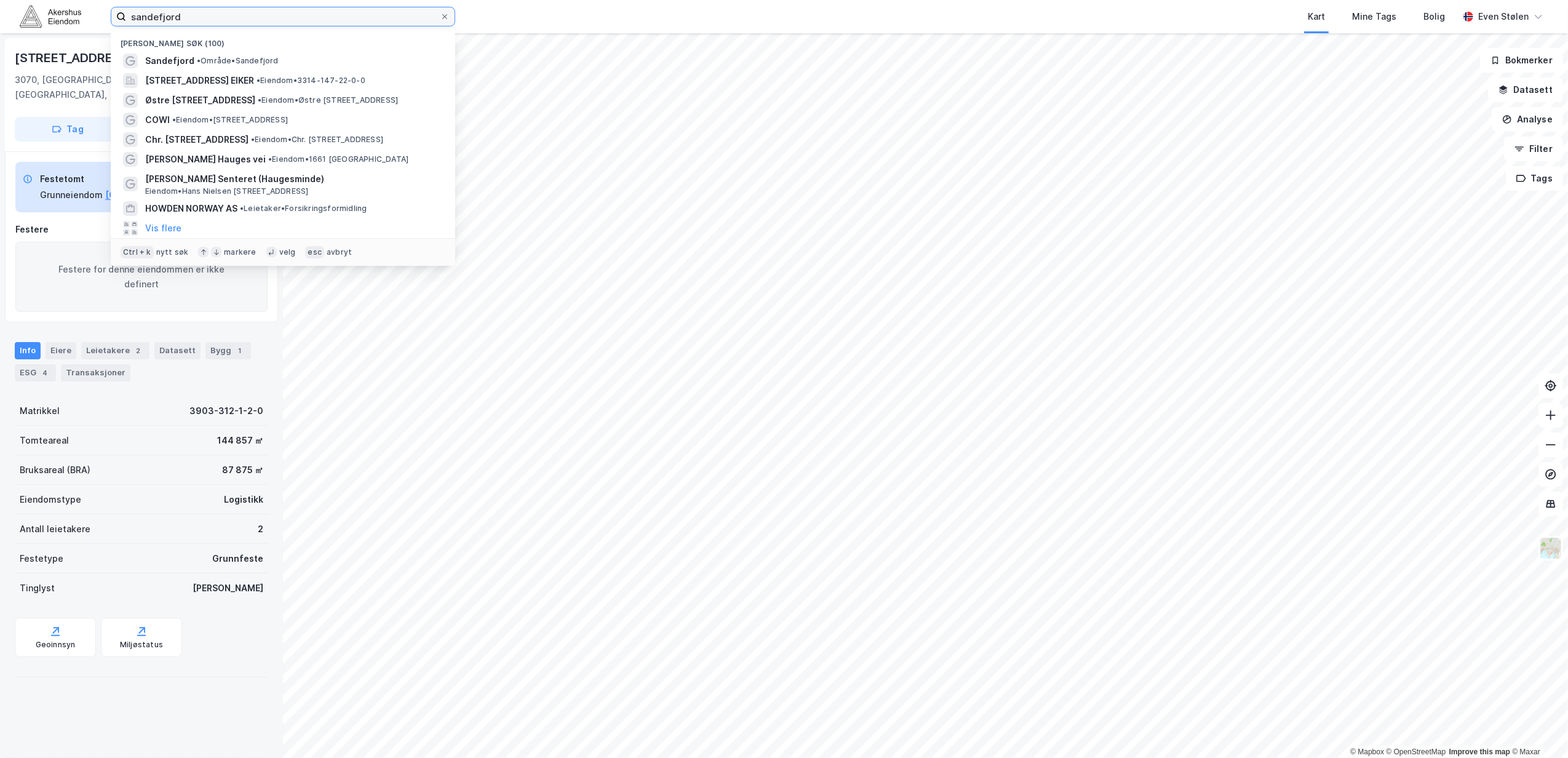
click at [228, 18] on input "sandefjord" at bounding box center [283, 17] width 314 height 18
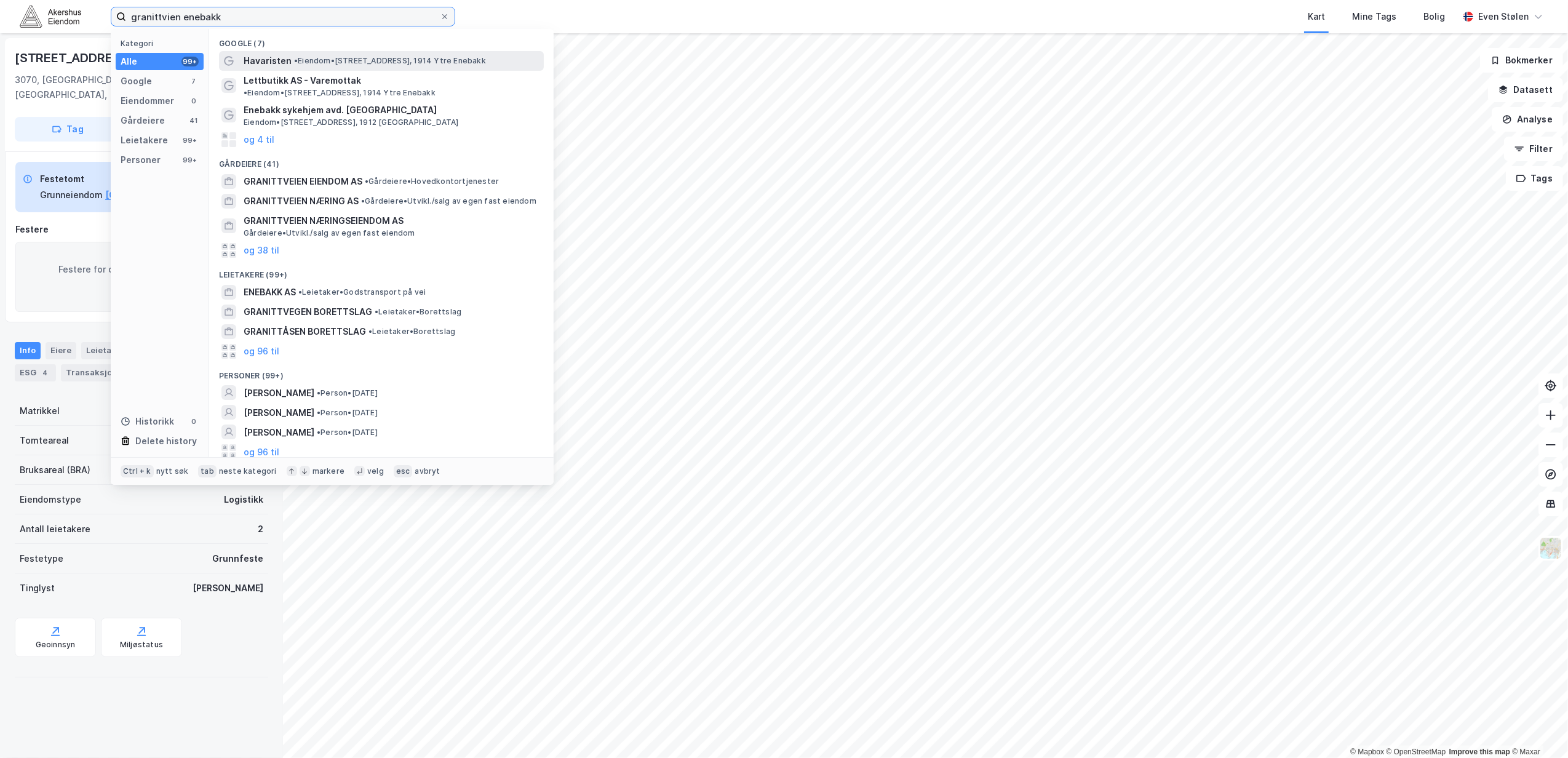
type input "granittvien enebakk"
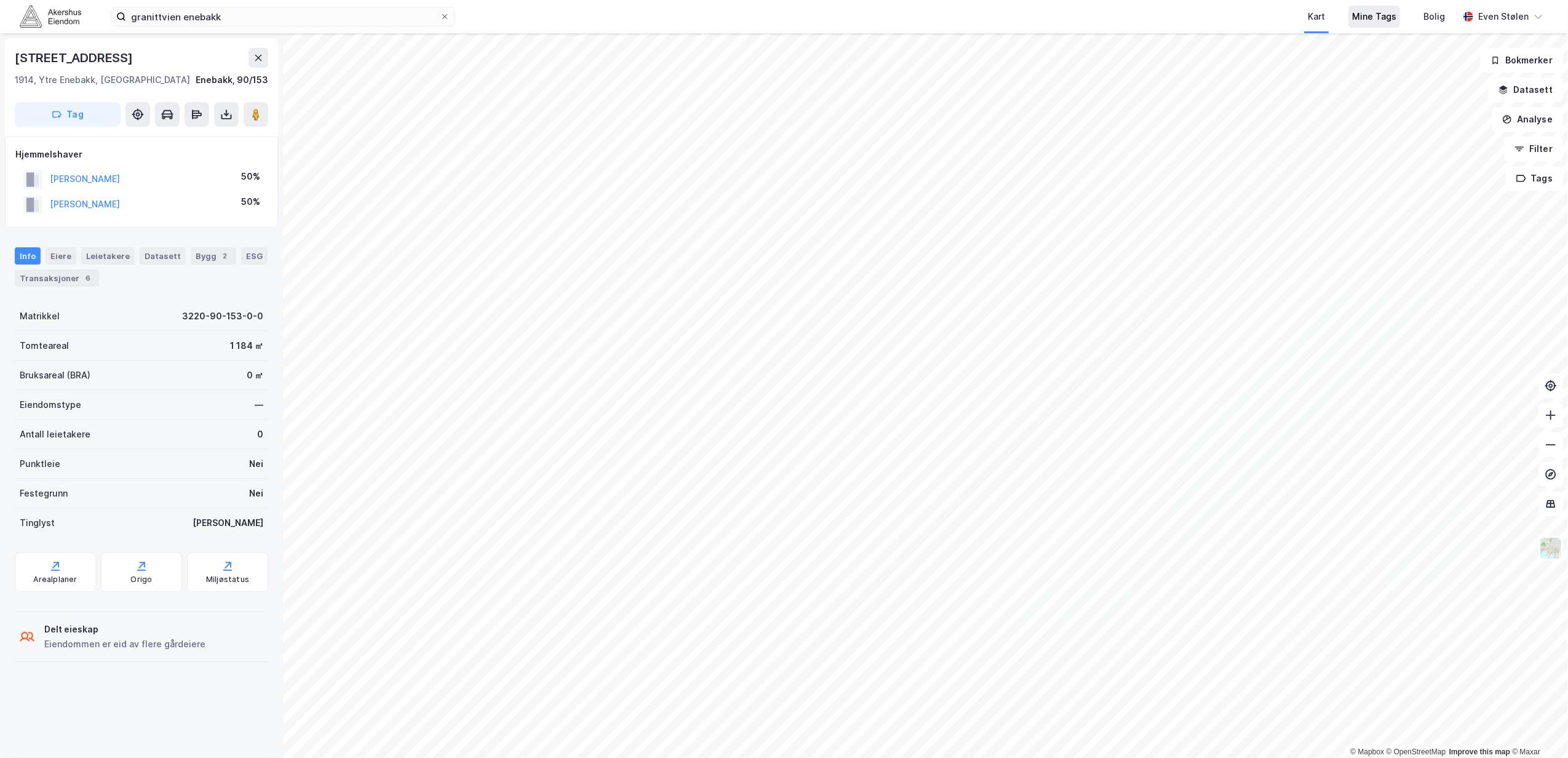
click at [1390, 13] on div "Mine Tags" at bounding box center [1374, 17] width 44 height 15
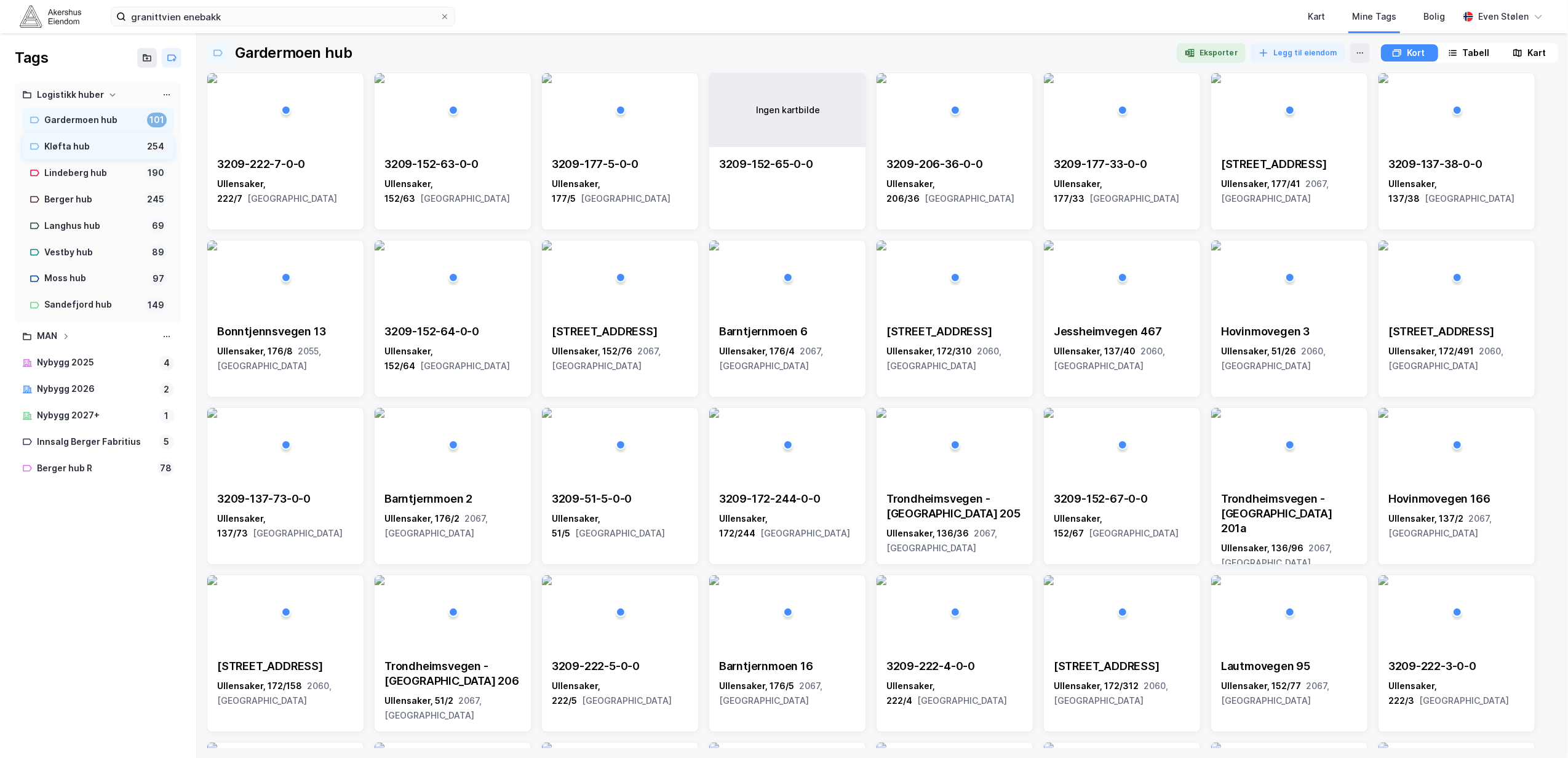
click at [89, 145] on div "Kløfta hub" at bounding box center [92, 146] width 95 height 15
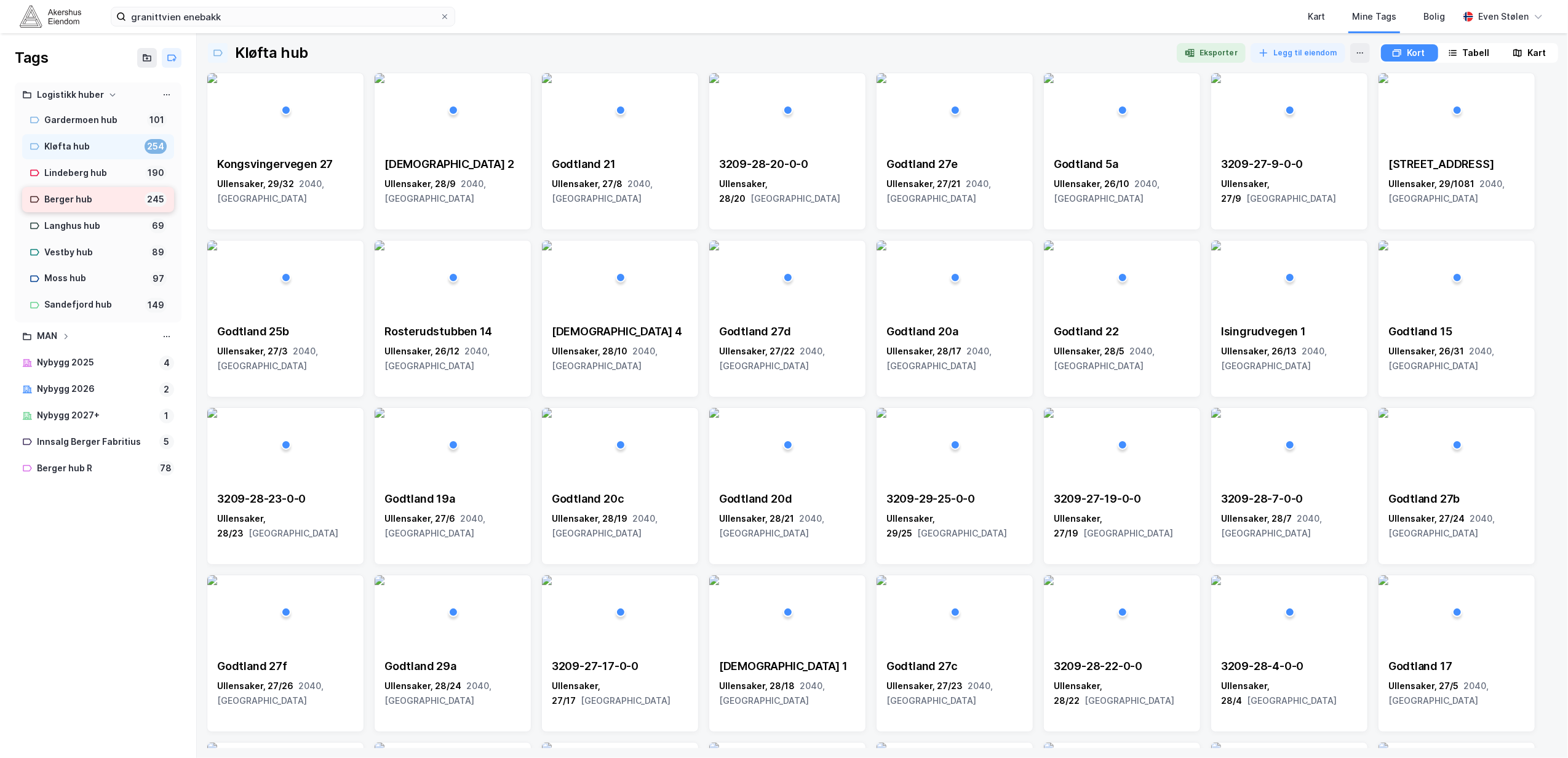
click at [74, 198] on div "Berger hub" at bounding box center [92, 199] width 95 height 15
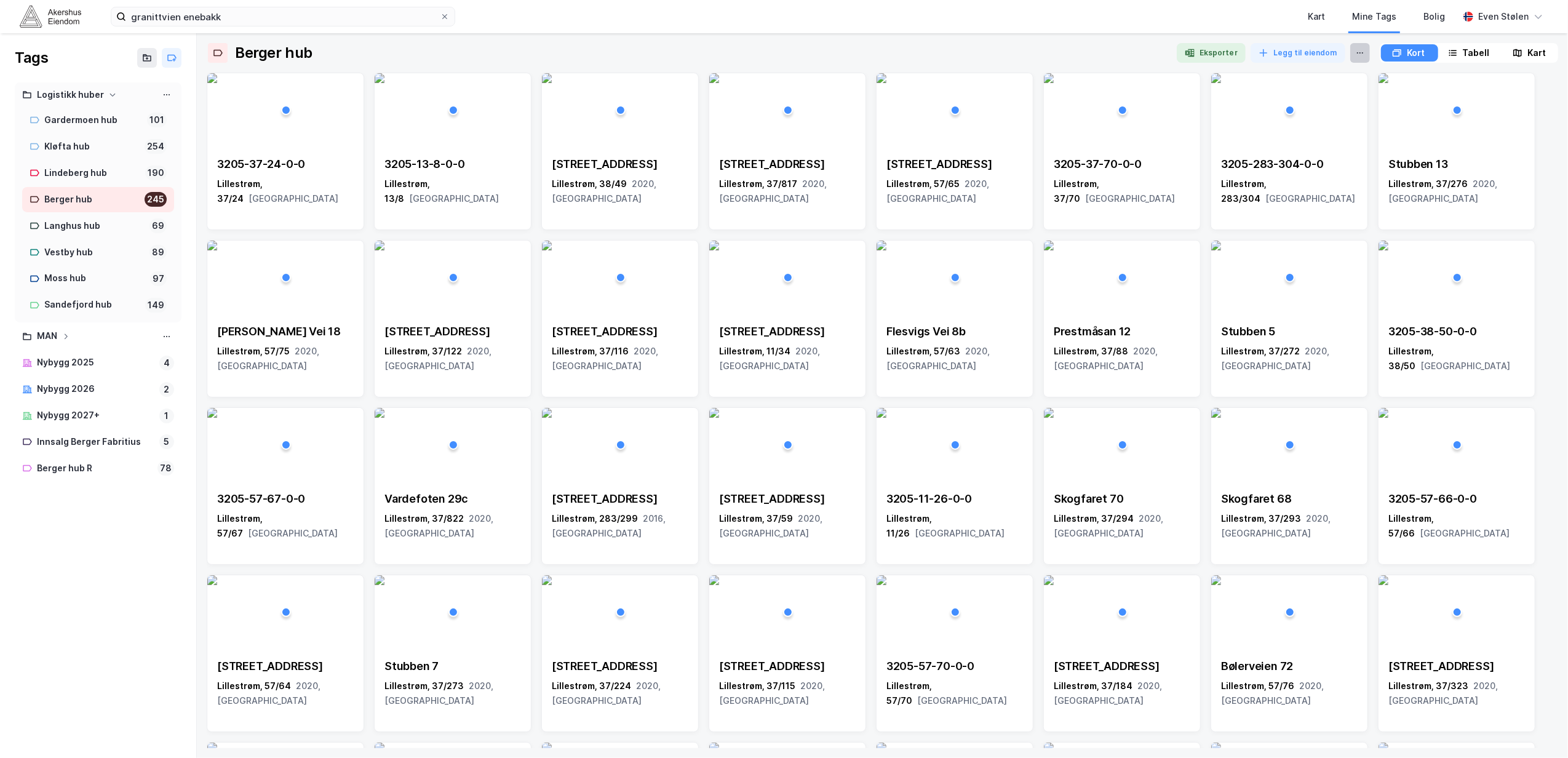
click at [1356, 52] on icon at bounding box center [1360, 53] width 10 height 10
click at [166, 95] on icon at bounding box center [167, 95] width 1 height 1
click at [111, 76] on div "Tags" at bounding box center [98, 58] width 196 height 49
click at [71, 202] on div "Berger hub" at bounding box center [92, 199] width 95 height 15
drag, startPoint x: 71, startPoint y: 202, endPoint x: 63, endPoint y: 197, distance: 9.4
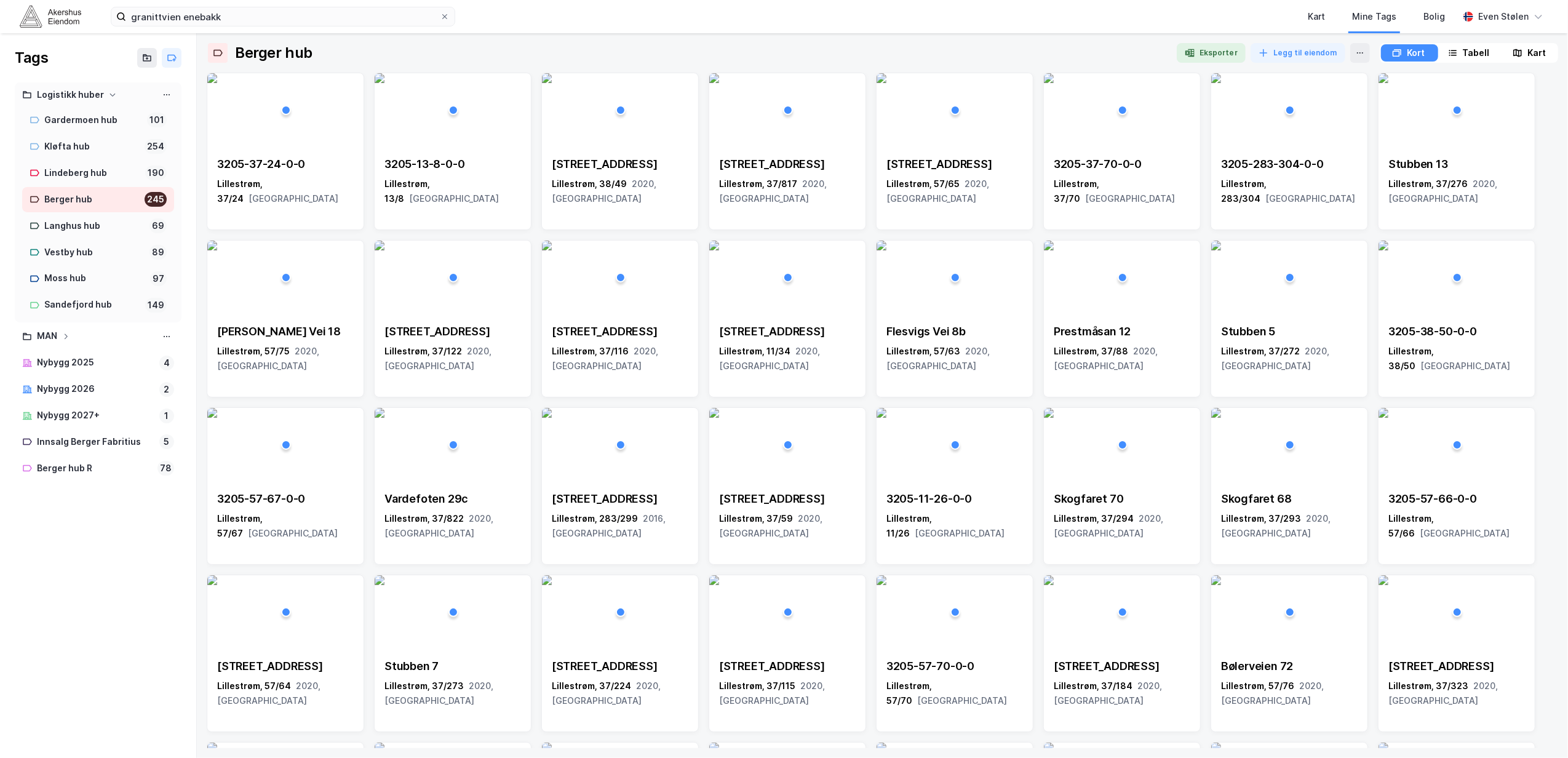
click at [63, 197] on div "Berger hub" at bounding box center [92, 199] width 95 height 15
drag, startPoint x: 70, startPoint y: 197, endPoint x: 87, endPoint y: 584, distance: 387.4
click at [87, 584] on div "Tags Logistikk huber Gardermoen hub 101 Kløfta hub 254 Lindeberg hub 190 Berger…" at bounding box center [98, 396] width 197 height 725
click at [1465, 50] on div "Tabell" at bounding box center [1476, 53] width 27 height 15
